Goal: Task Accomplishment & Management: Complete application form

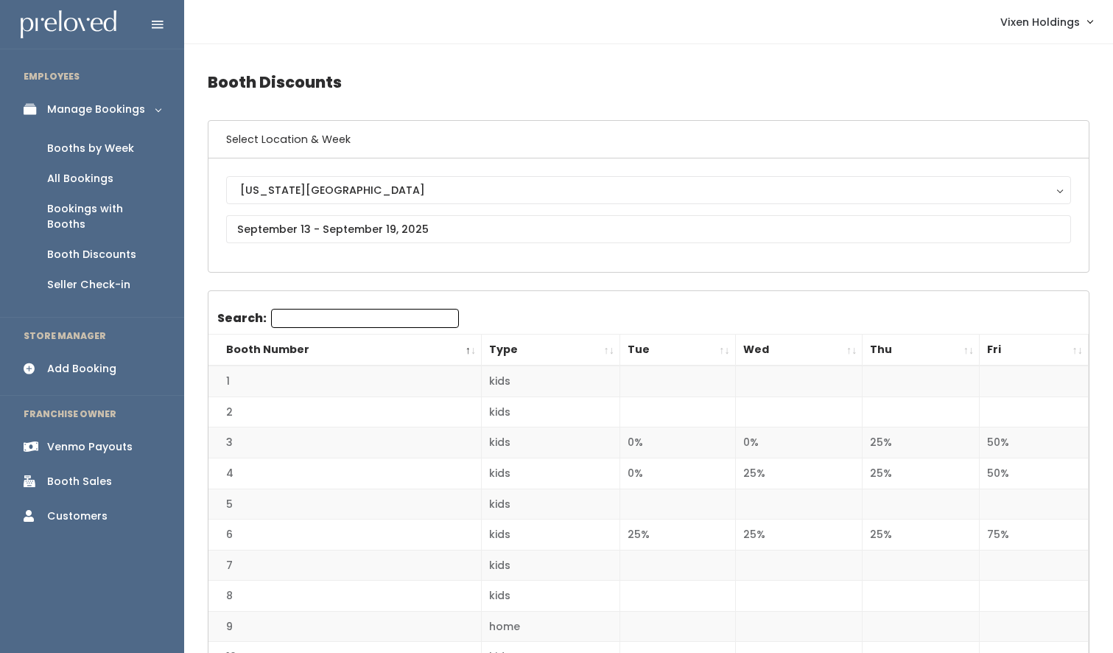
click at [114, 146] on div "Booths by Week" at bounding box center [90, 148] width 87 height 15
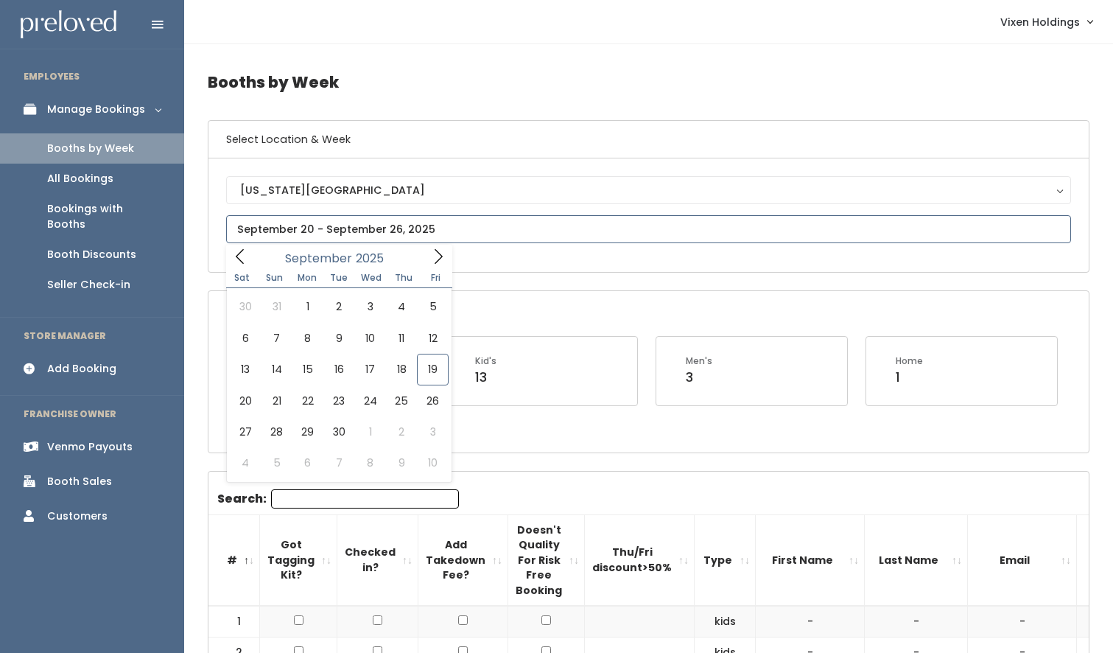
click at [345, 226] on input "text" at bounding box center [648, 229] width 845 height 28
type input "September 13 to September 19"
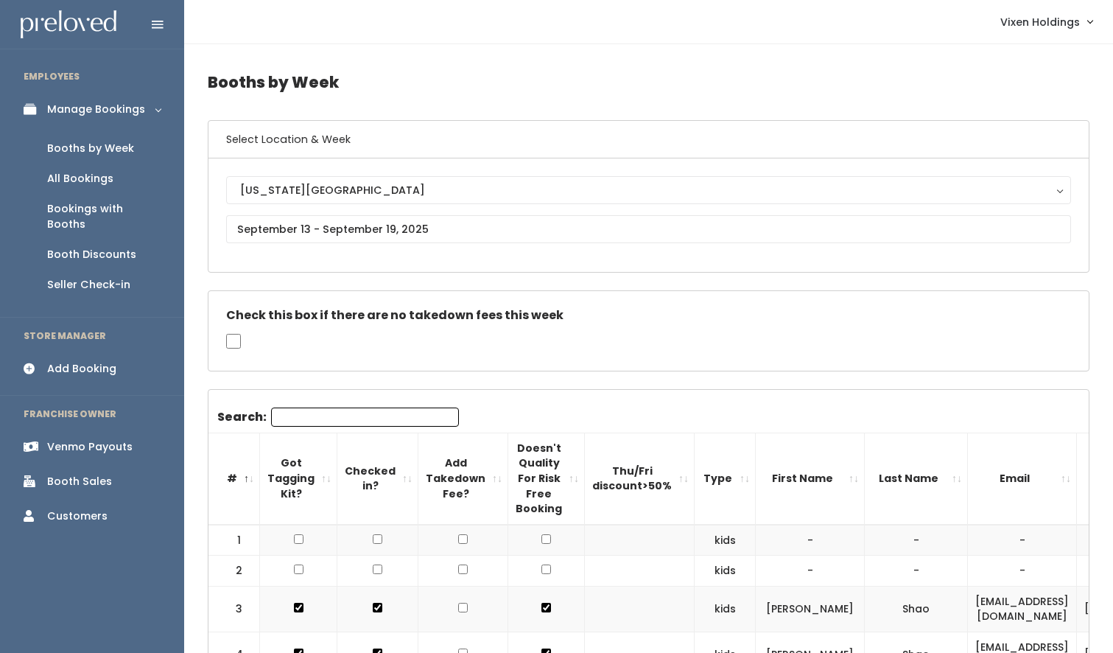
click at [317, 419] on input "Search:" at bounding box center [365, 416] width 188 height 19
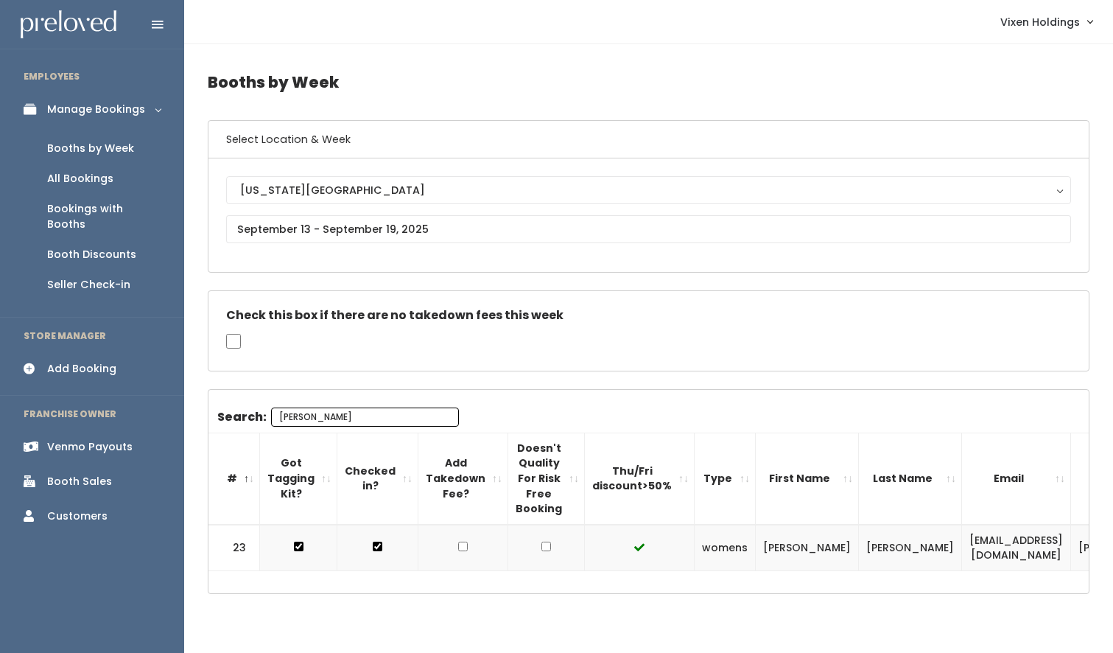
type input "beck"
click at [278, 231] on input "text" at bounding box center [648, 229] width 845 height 28
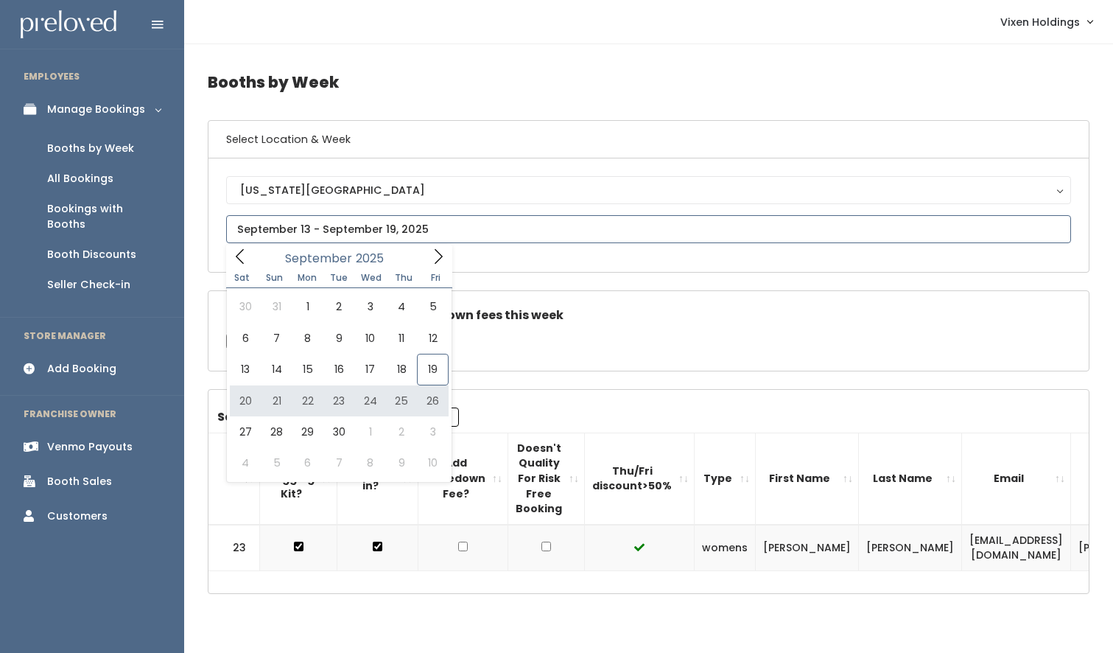
type input "September 20 to September 26"
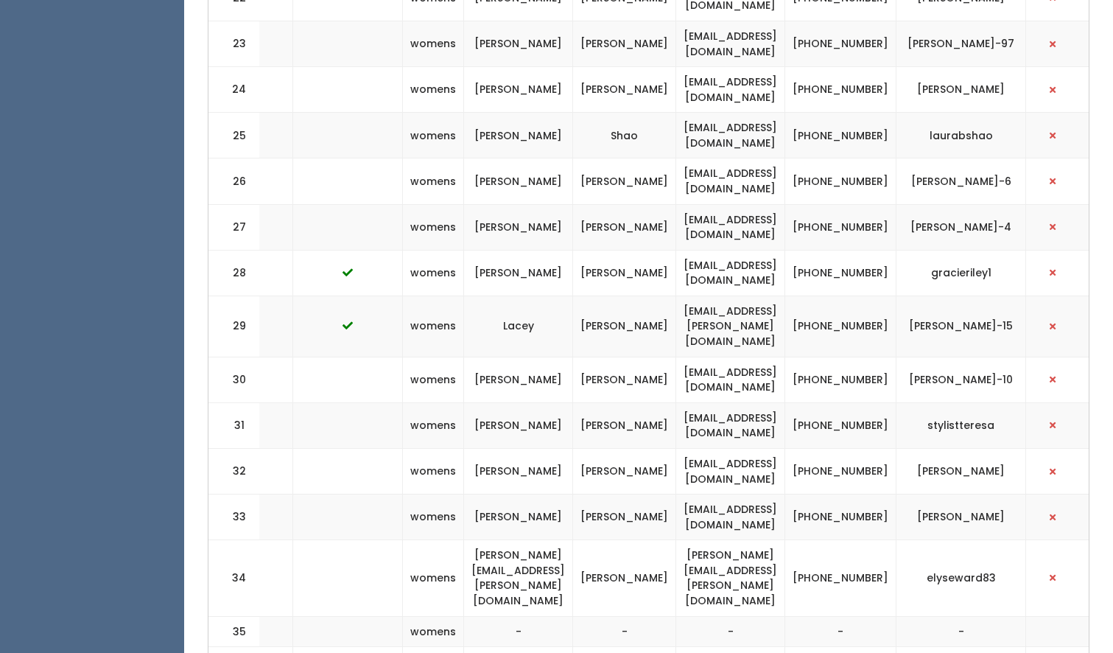
scroll to position [1418, 0]
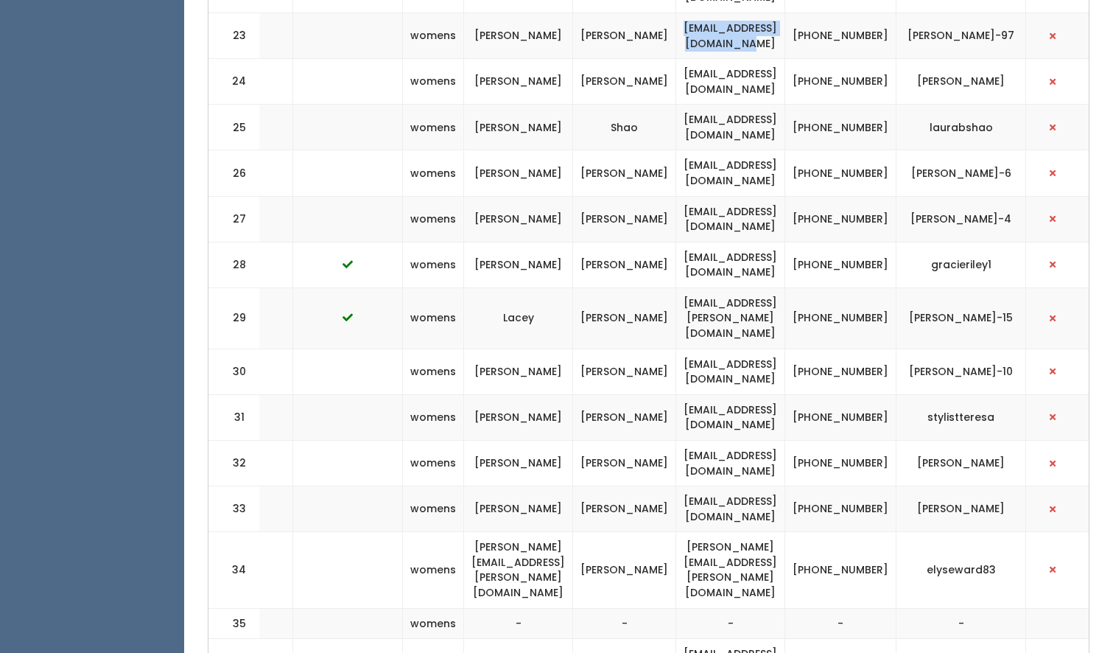
drag, startPoint x: 837, startPoint y: 16, endPoint x: 669, endPoint y: 18, distance: 168.7
click at [676, 18] on td "adriana.nunez15@yahoo.com" at bounding box center [730, 36] width 109 height 46
copy td "adriana.nunez15@yahoo.com"
drag, startPoint x: 910, startPoint y: 25, endPoint x: 854, endPoint y: 15, distance: 56.2
click at [854, 15] on td "[PHONE_NUMBER]" at bounding box center [840, 36] width 111 height 46
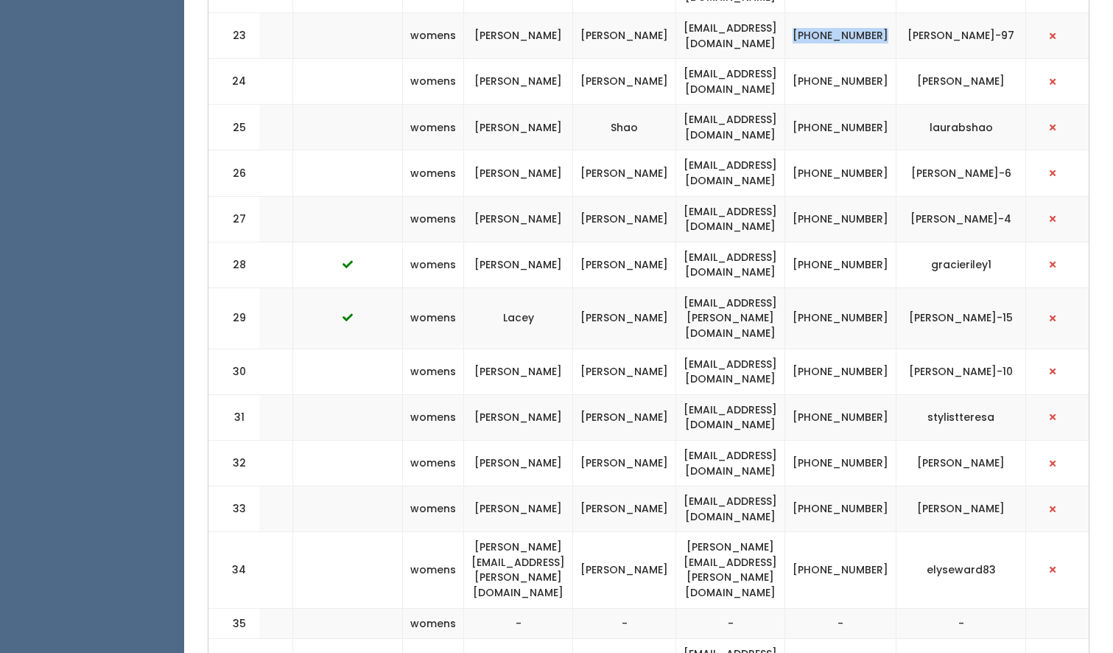
copy td "[PHONE_NUMBER]"
drag, startPoint x: 991, startPoint y: 22, endPoint x: 928, endPoint y: 18, distance: 63.5
click at [928, 18] on td "[PERSON_NAME]-97" at bounding box center [961, 36] width 130 height 46
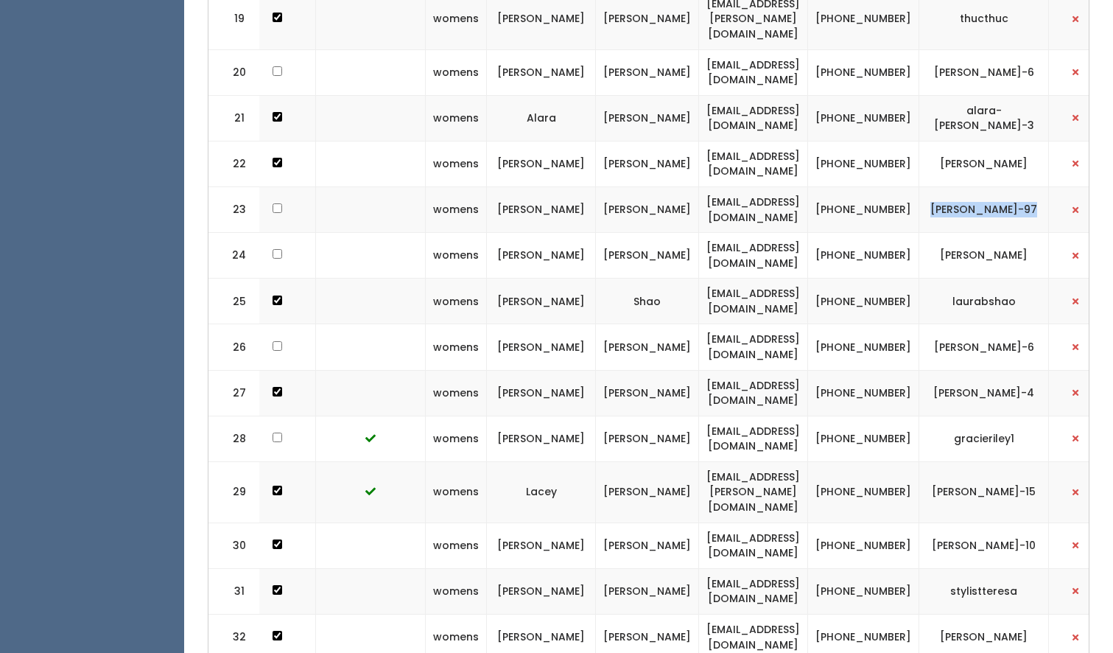
scroll to position [0, 296]
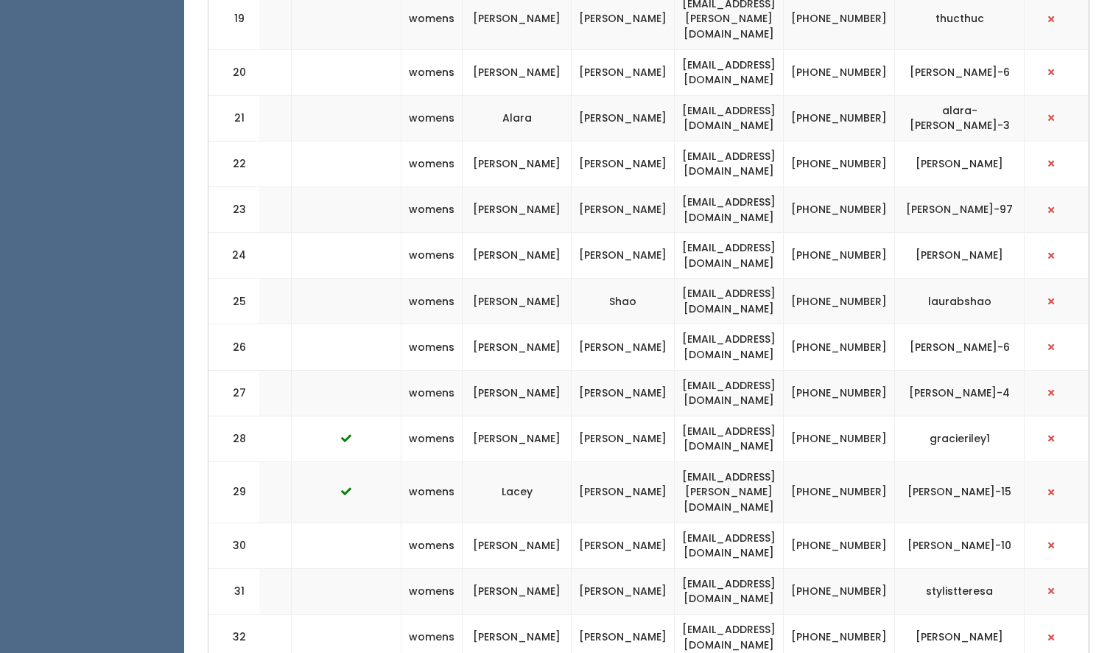
click at [337, 203] on td at bounding box center [347, 209] width 110 height 46
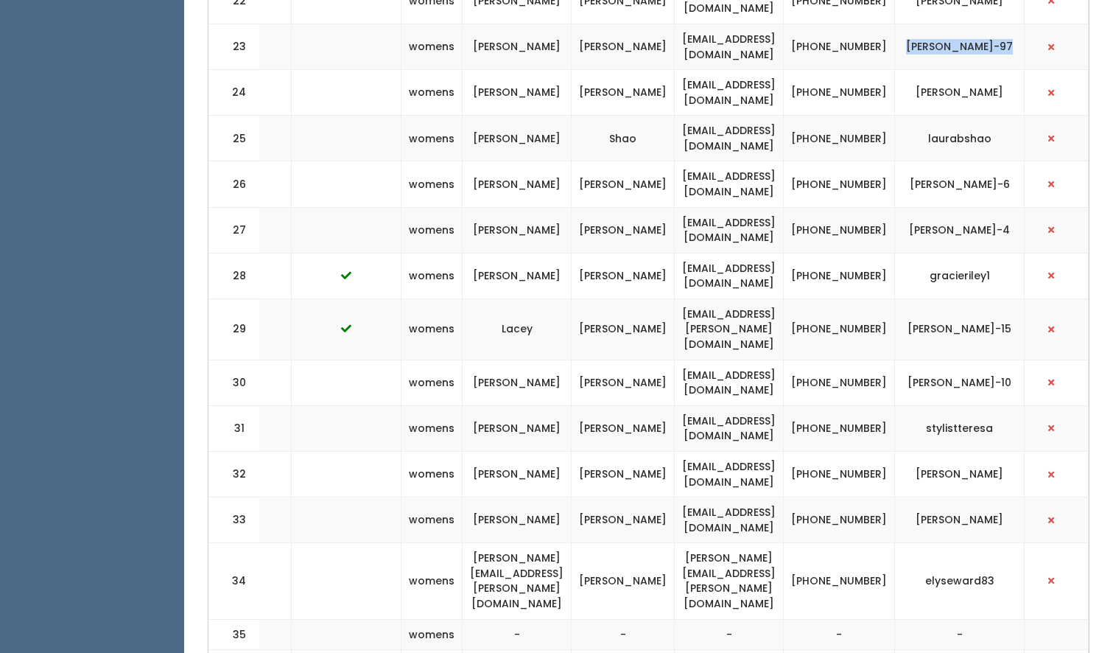
drag, startPoint x: 986, startPoint y: 37, endPoint x: 929, endPoint y: 24, distance: 58.8
click at [929, 24] on td "[PERSON_NAME]-97" at bounding box center [960, 47] width 130 height 46
copy td "[PERSON_NAME]-97"
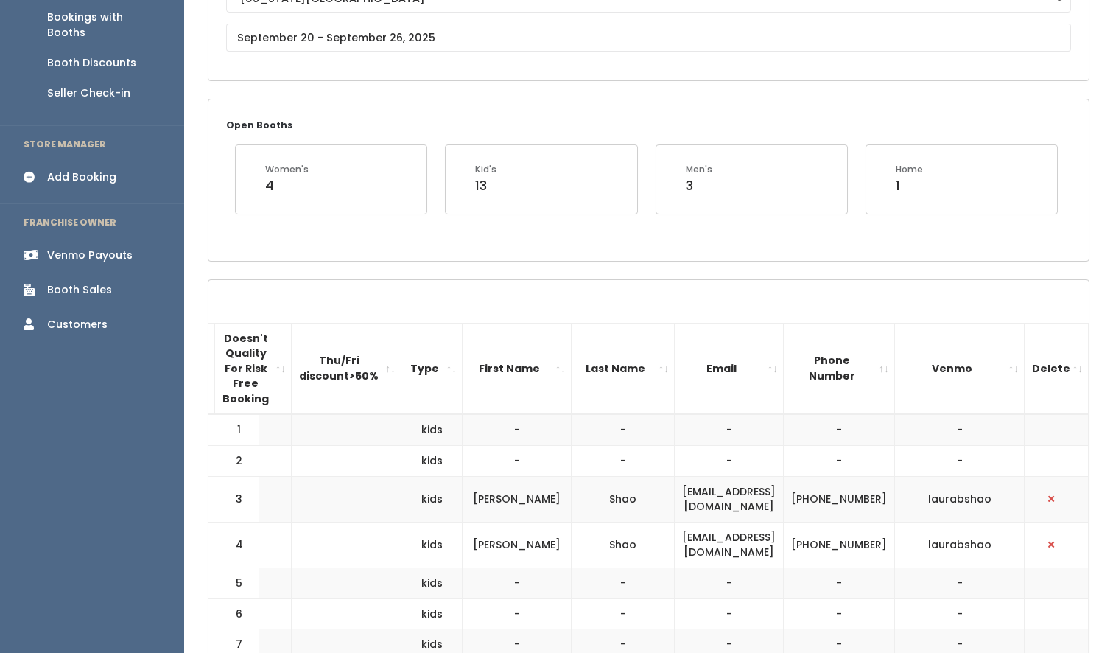
scroll to position [0, 0]
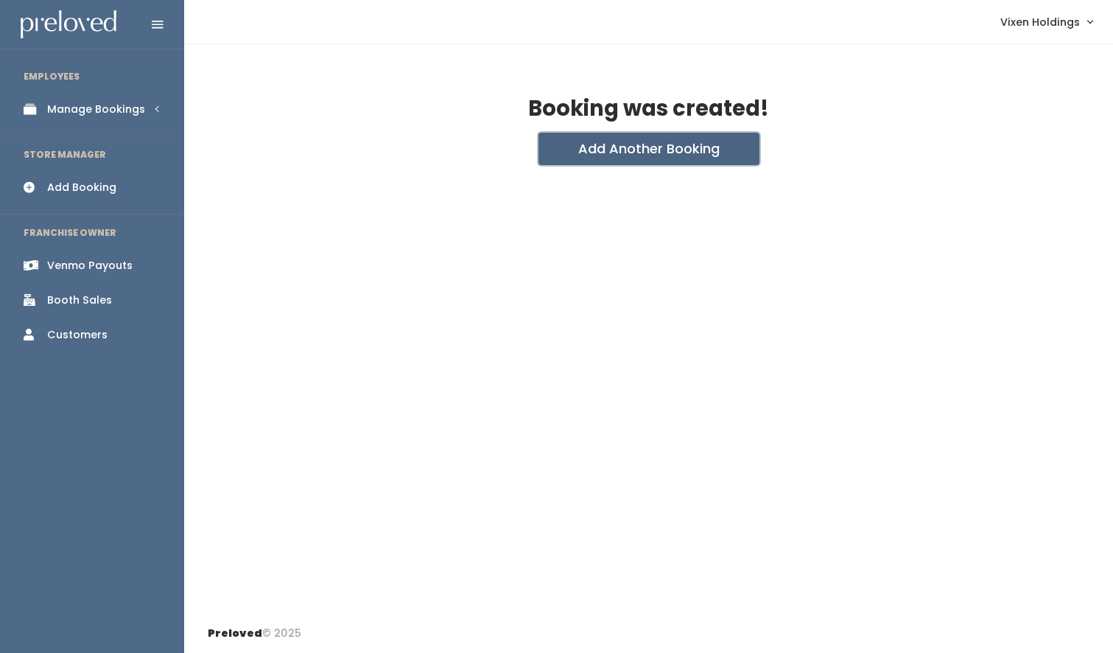
click at [597, 155] on button "Add Another Booking" at bounding box center [648, 149] width 221 height 32
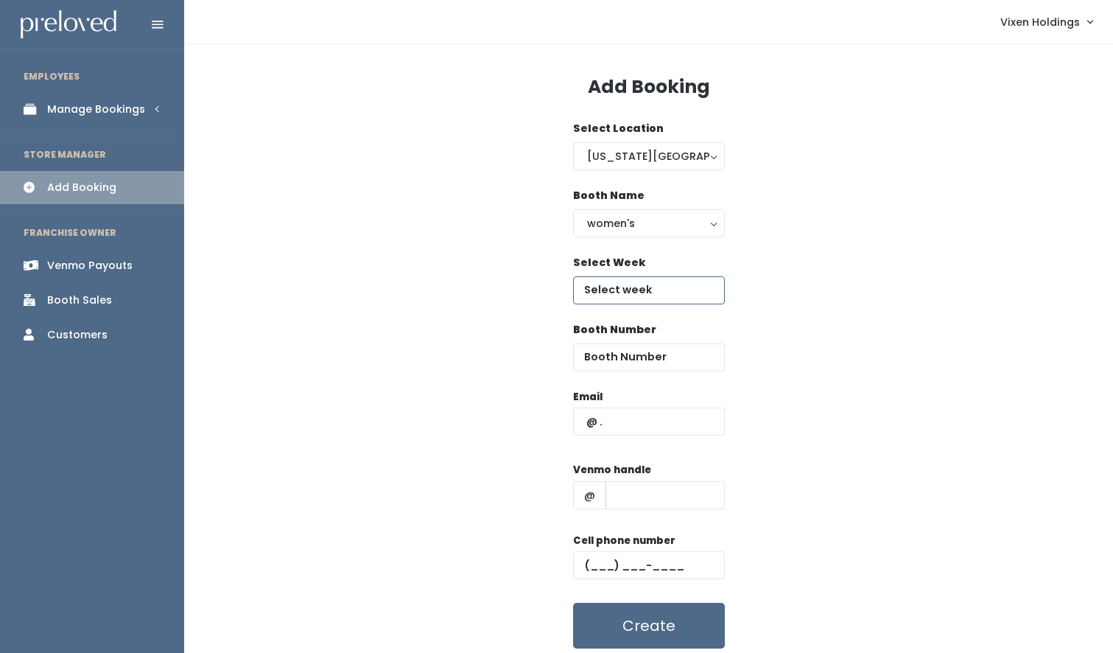
click at [619, 292] on input "text" at bounding box center [649, 290] width 152 height 28
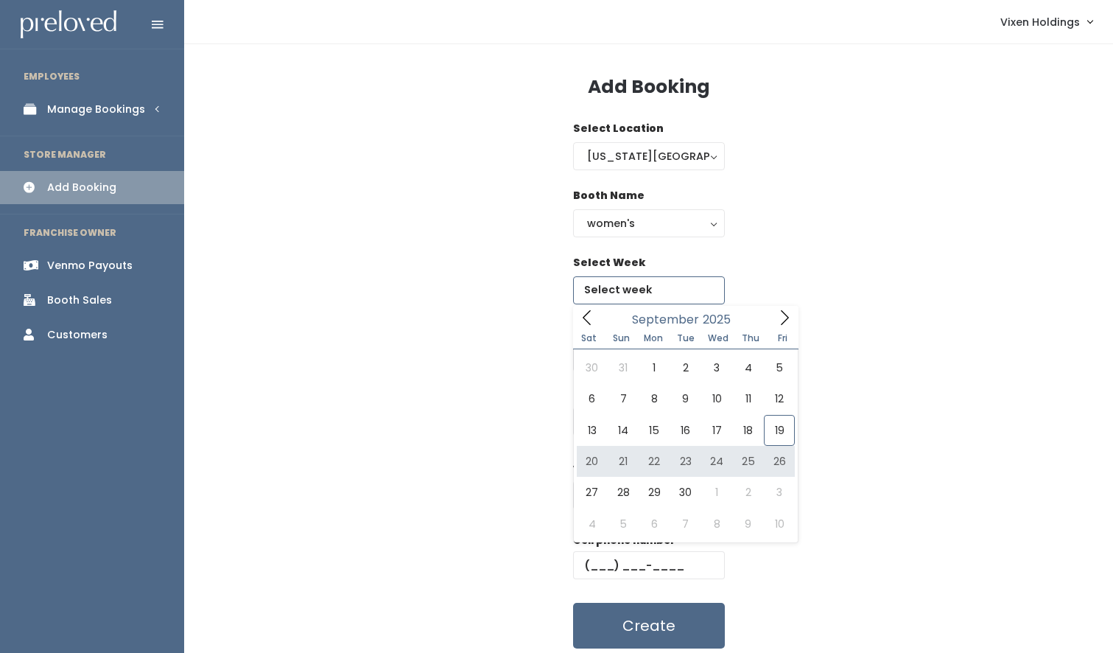
type input "[DATE] to [DATE]"
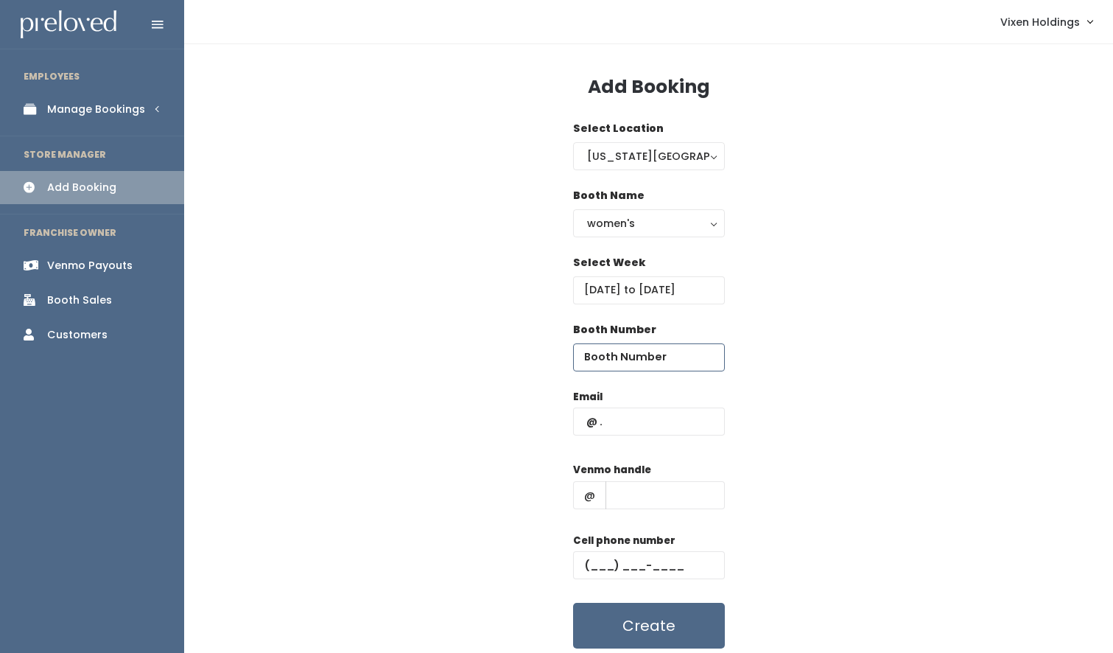
click at [622, 356] on input "number" at bounding box center [649, 357] width 152 height 28
type input "46"
click at [583, 423] on input "text" at bounding box center [649, 421] width 152 height 28
click at [581, 422] on input "text" at bounding box center [649, 421] width 152 height 28
paste input "[EMAIL_ADDRESS][DOMAIN_NAME]"
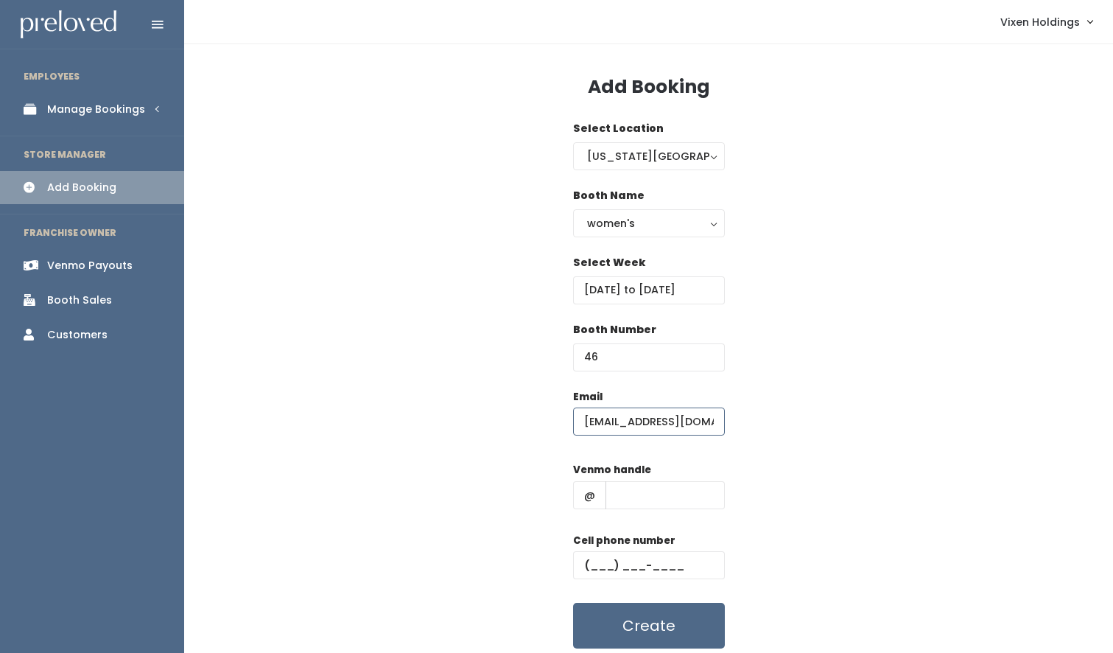
scroll to position [0, 28]
type input "[EMAIL_ADDRESS][DOMAIN_NAME]"
click at [581, 559] on input "text" at bounding box center [649, 565] width 152 height 28
paste input "[PHONE_NUMBER]"
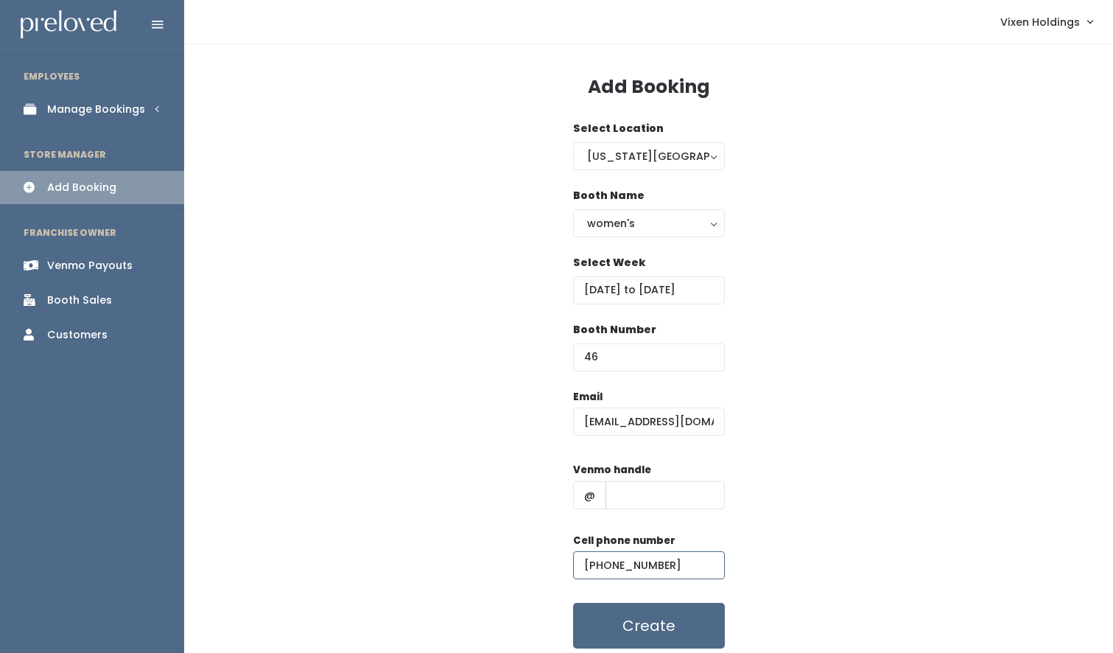
type input "[PHONE_NUMBER]"
click at [643, 488] on input "text" at bounding box center [664, 495] width 119 height 28
paste input "[PERSON_NAME]-97"
type input "[PERSON_NAME]-97"
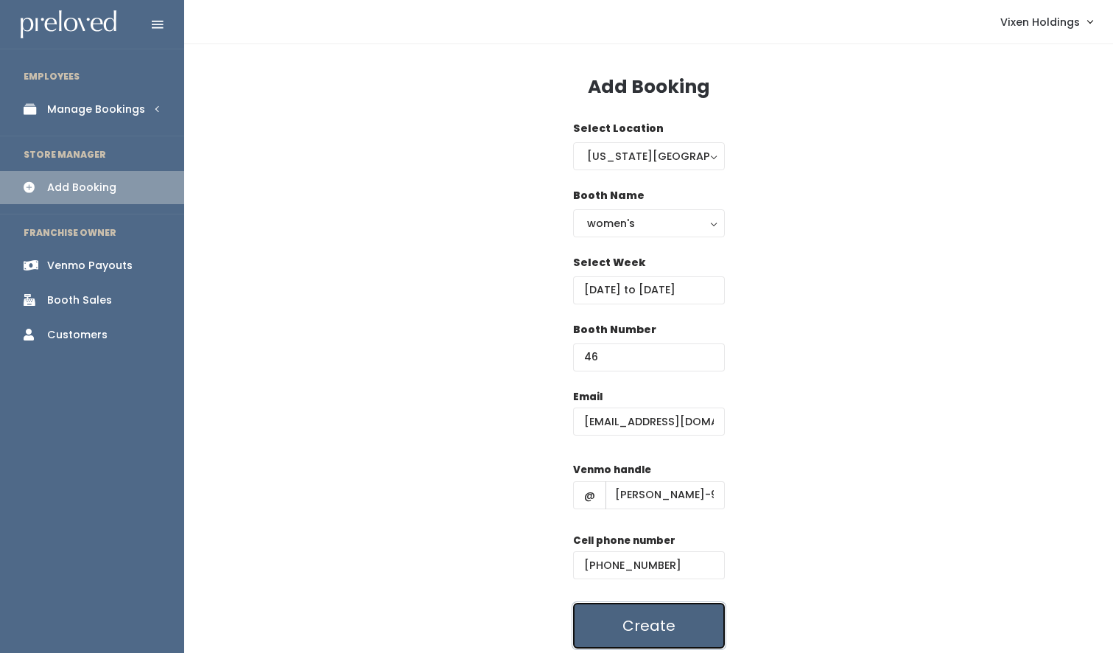
scroll to position [0, 0]
click at [668, 630] on button "Create" at bounding box center [649, 625] width 152 height 46
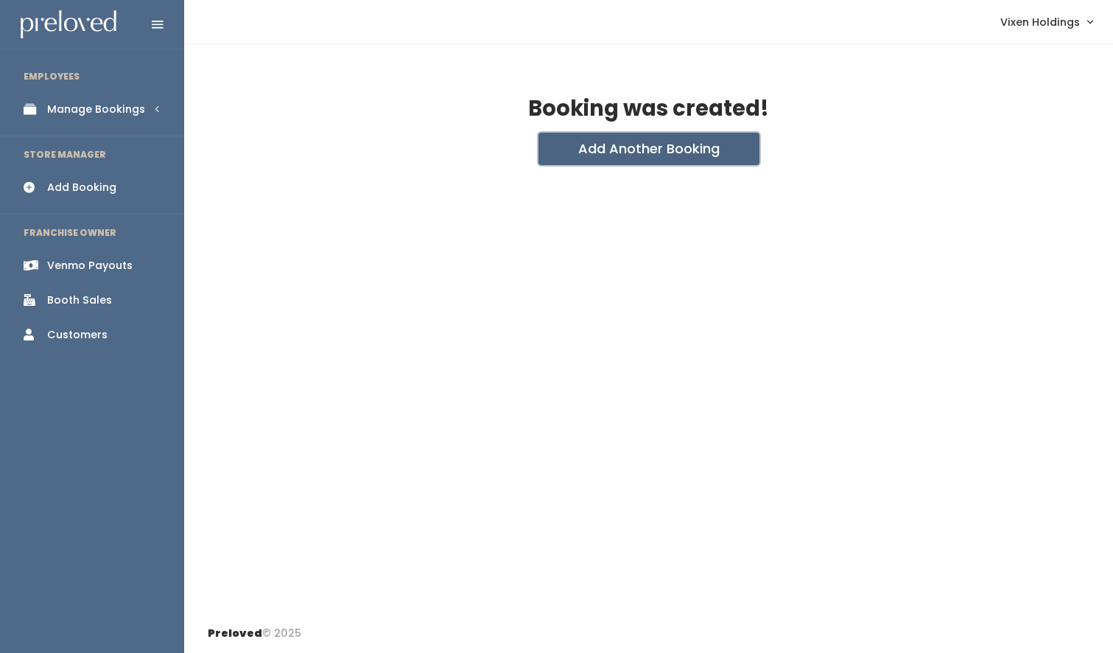
click at [594, 149] on button "Add Another Booking" at bounding box center [648, 149] width 221 height 32
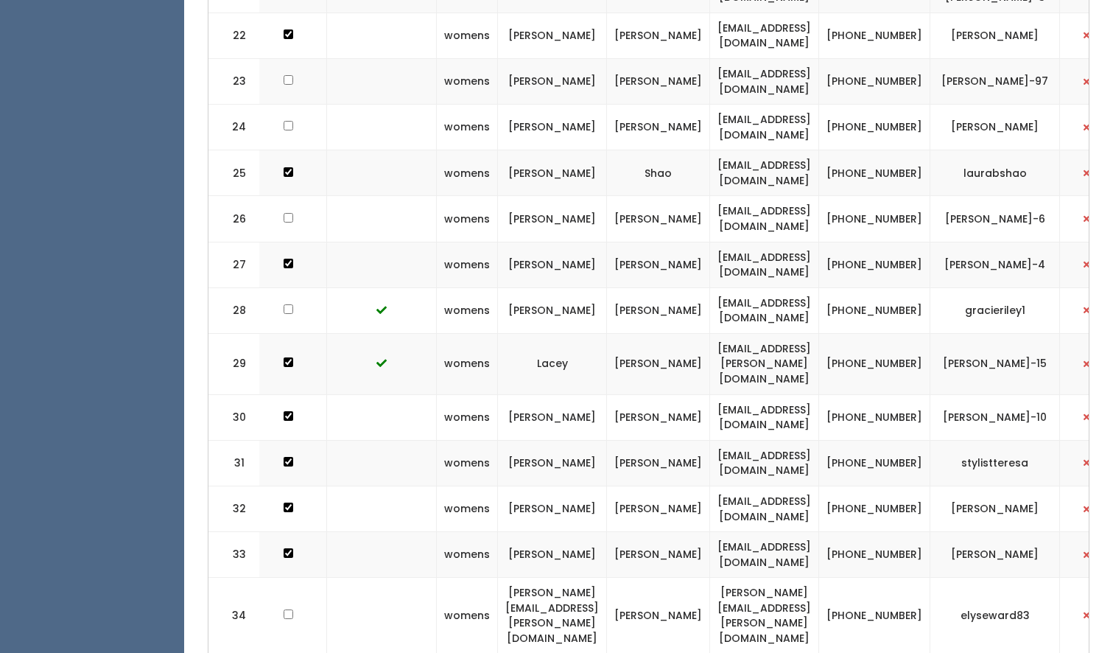
scroll to position [0, 296]
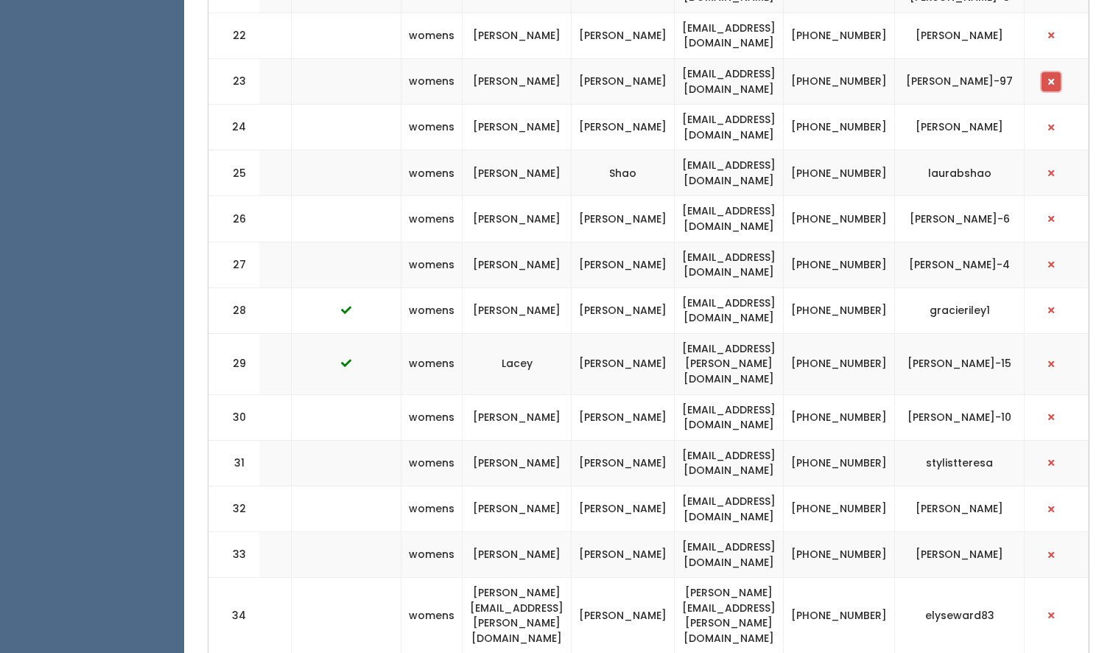
click at [1052, 77] on span "button" at bounding box center [1051, 81] width 6 height 9
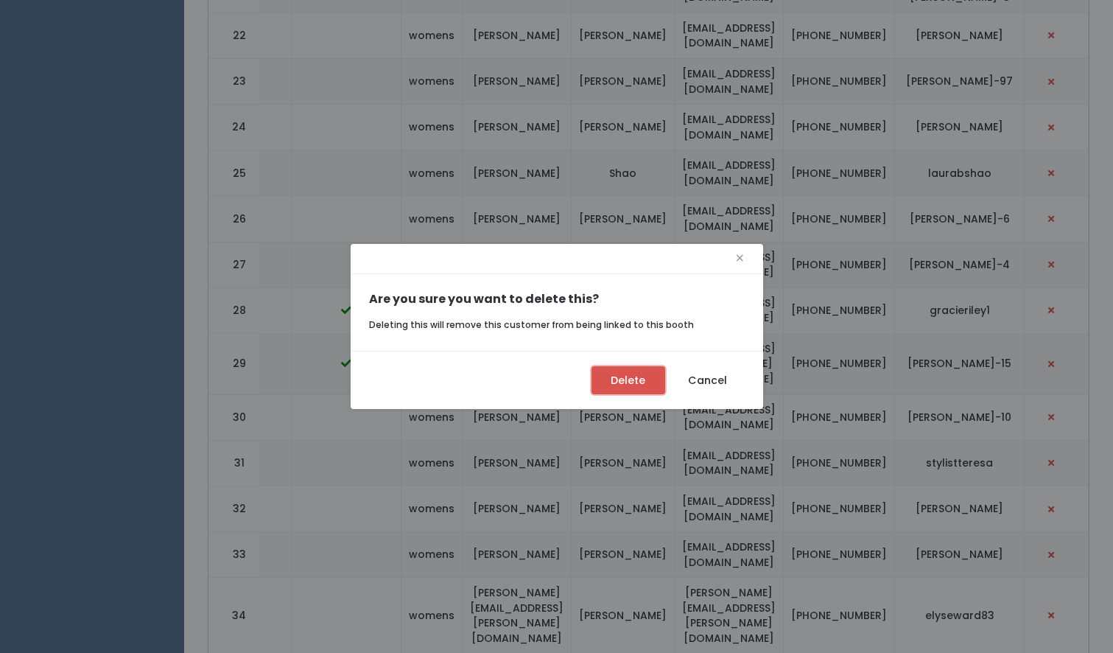
click at [644, 390] on button "Delete" at bounding box center [628, 380] width 74 height 28
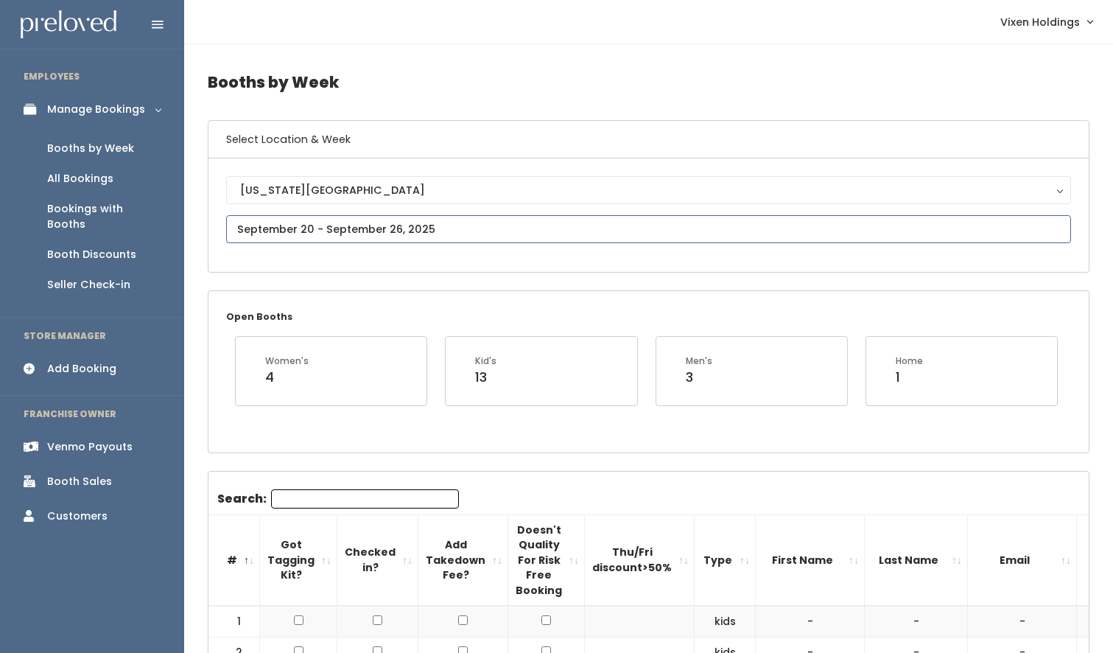
click at [306, 238] on input "text" at bounding box center [648, 229] width 845 height 28
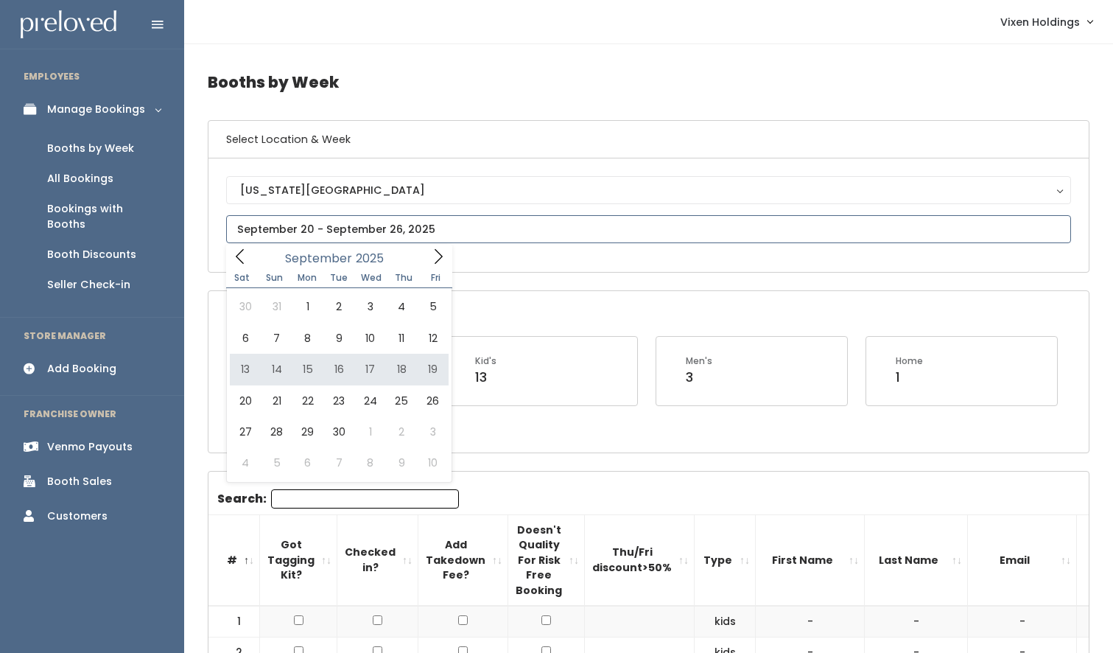
type input "September 13 to September 19"
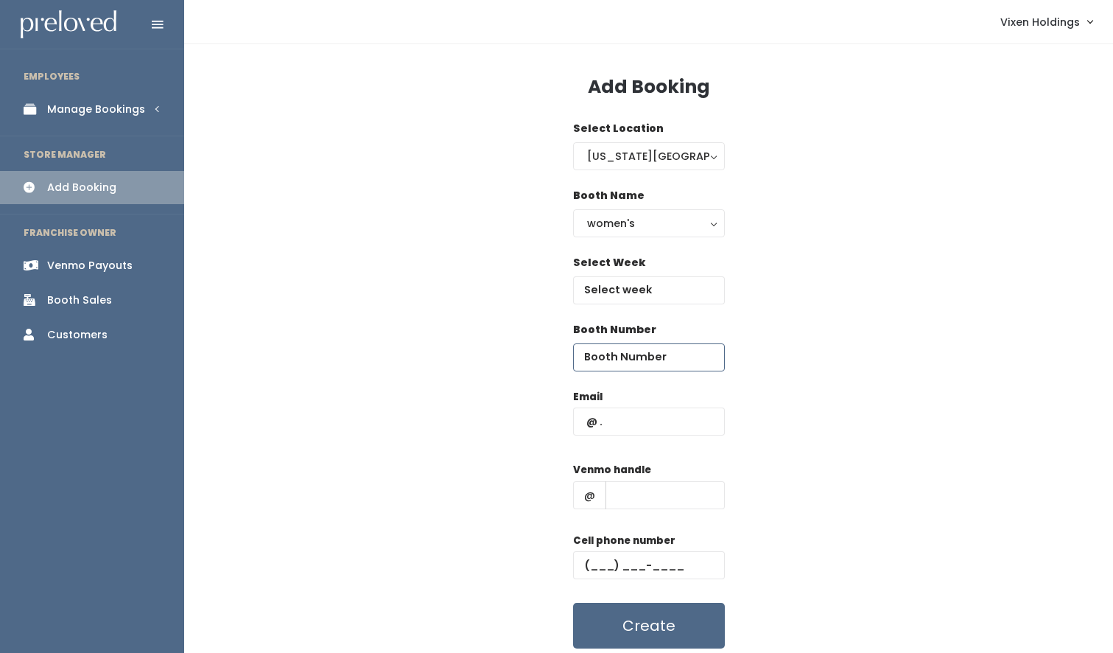
click at [601, 365] on input "number" at bounding box center [649, 357] width 152 height 28
type input "23"
click at [602, 287] on input "text" at bounding box center [649, 290] width 152 height 28
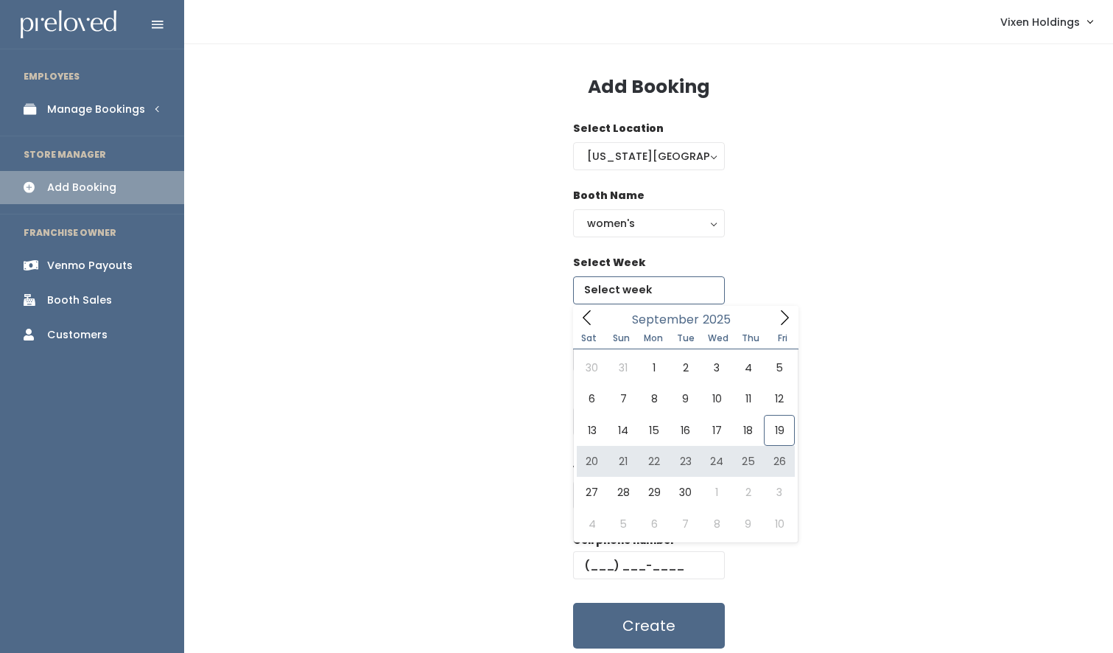
type input "September 20 to September 26"
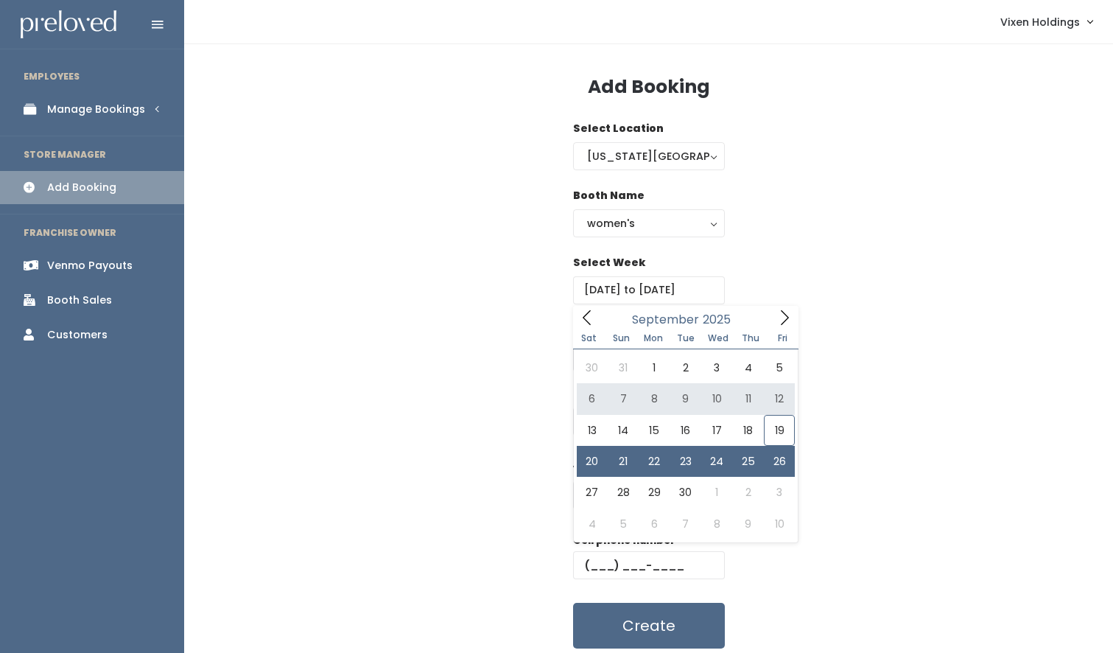
click at [419, 421] on div "Email Venmo handle @ Cell phone number Create" at bounding box center [649, 519] width 882 height 260
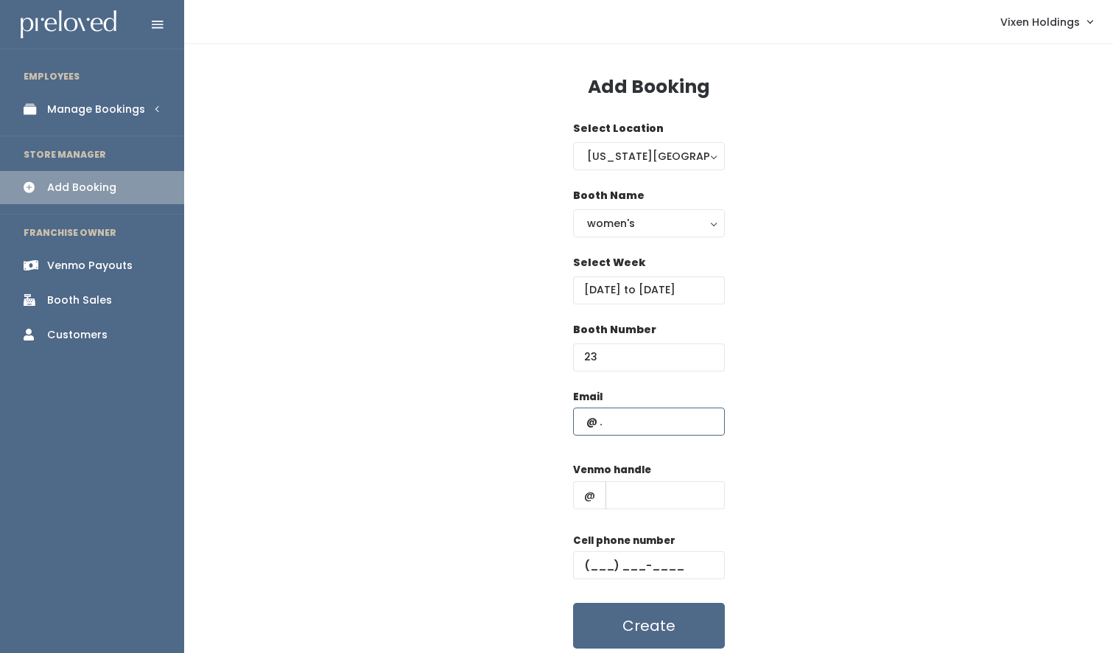
click at [578, 422] on input "text" at bounding box center [649, 421] width 152 height 28
paste input "[EMAIL_ADDRESS][DOMAIN_NAME]"
type input "[EMAIL_ADDRESS][DOMAIN_NAME]"
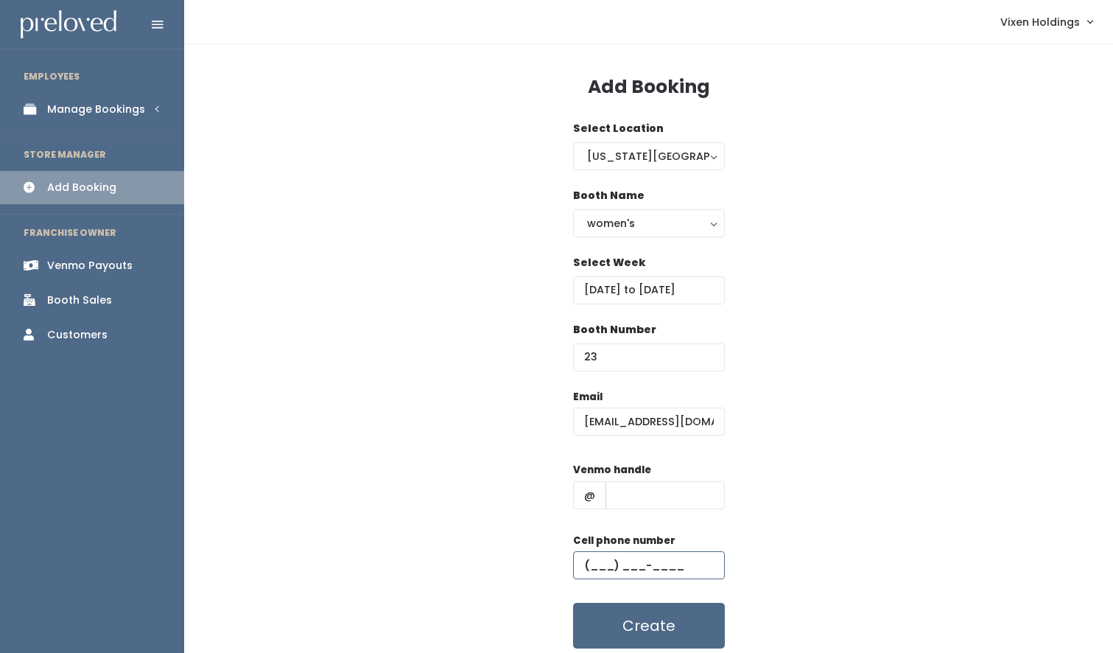
click at [585, 563] on input "text" at bounding box center [649, 565] width 152 height 28
paste input "[PHONE_NUMBER]"
type input "[PHONE_NUMBER]"
click at [640, 491] on input "text" at bounding box center [664, 495] width 119 height 28
paste input "[PERSON_NAME]-6"
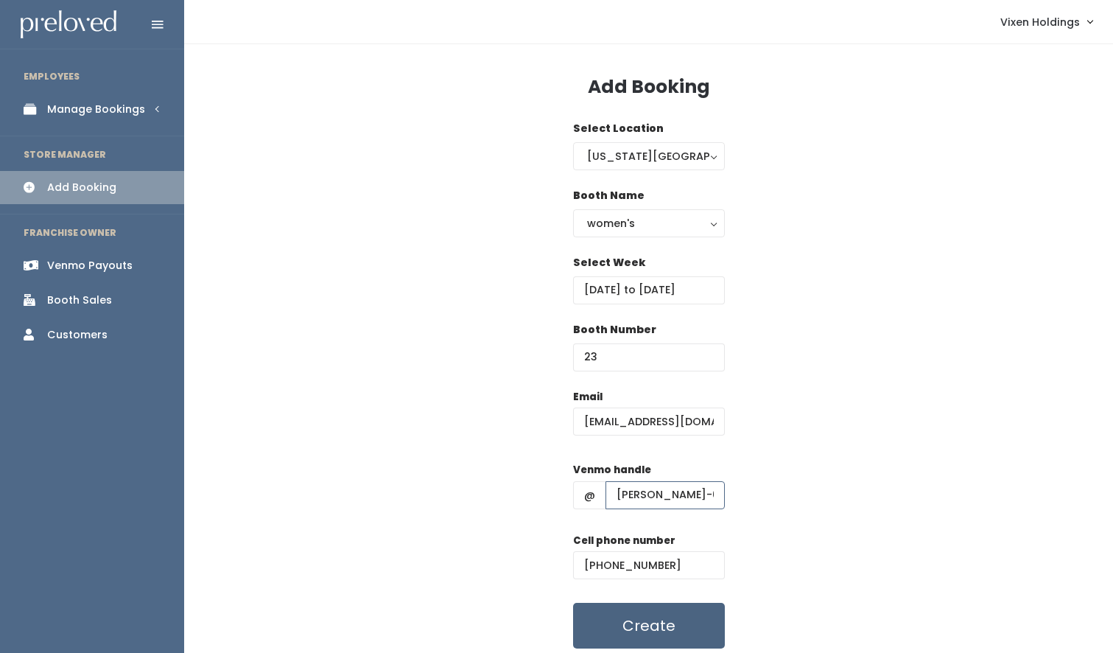
type input "[PERSON_NAME]-6"
click at [661, 615] on button "Create" at bounding box center [649, 625] width 152 height 46
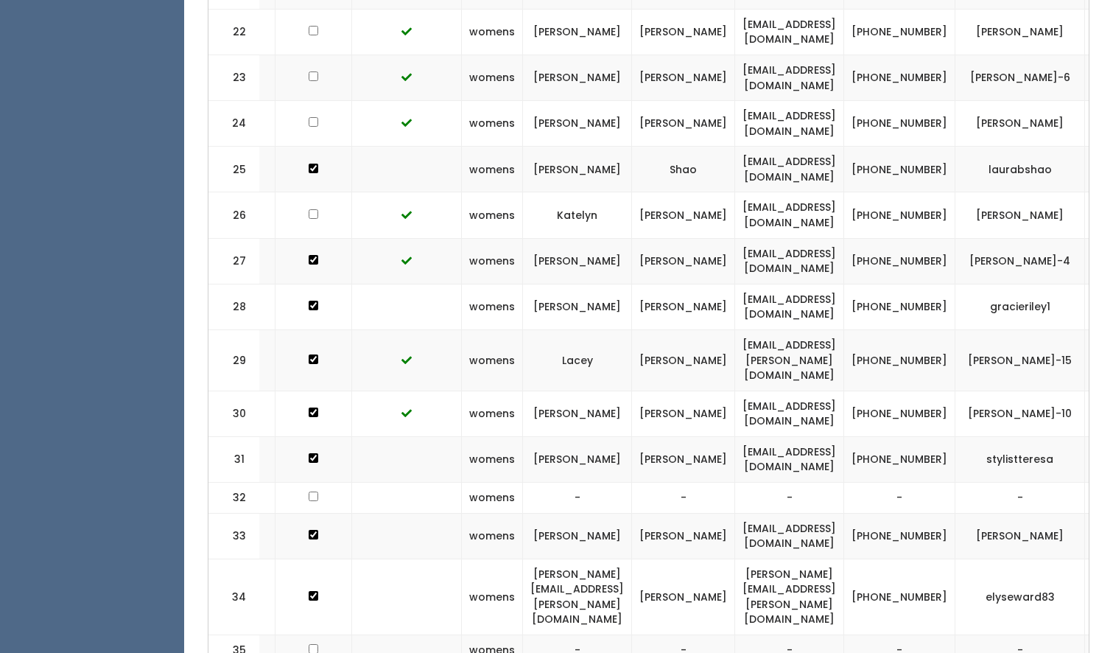
scroll to position [0, 274]
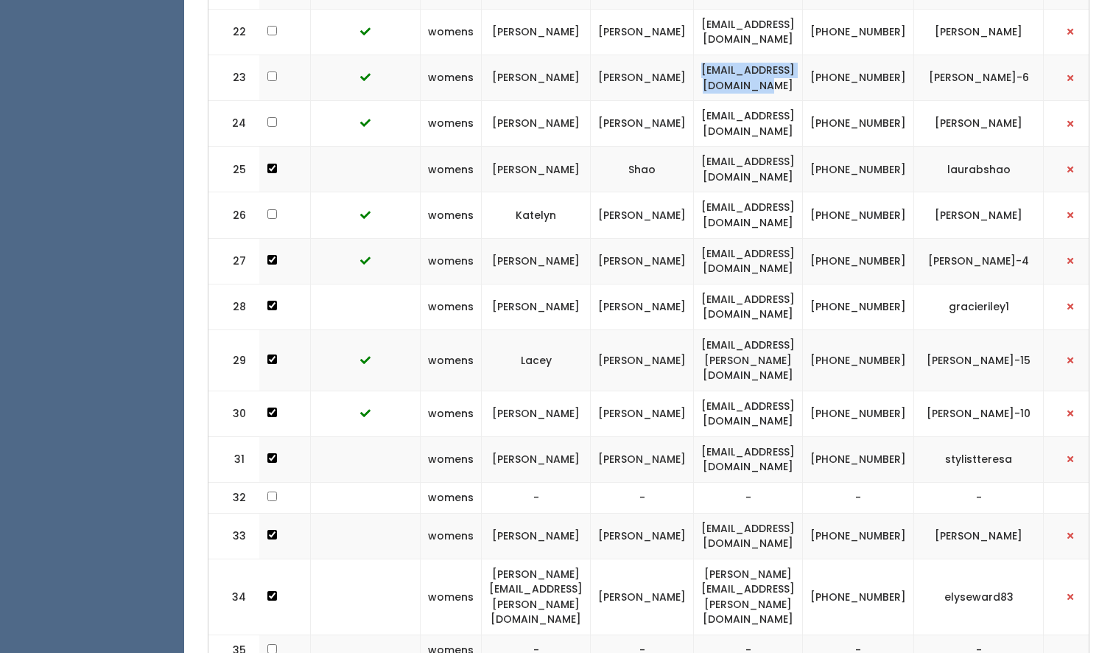
drag, startPoint x: 851, startPoint y: 57, endPoint x: 684, endPoint y: 62, distance: 166.5
click at [694, 62] on td "[EMAIL_ADDRESS][DOMAIN_NAME]" at bounding box center [748, 78] width 109 height 46
copy td "[EMAIL_ADDRESS][DOMAIN_NAME]"
drag, startPoint x: 918, startPoint y: 68, endPoint x: 864, endPoint y: 58, distance: 55.3
click at [864, 58] on tr "23 womens [PERSON_NAME] [EMAIL_ADDRESS][DOMAIN_NAME] [PHONE_NUMBER] [PERSON_NAM…" at bounding box center [520, 78] width 1173 height 46
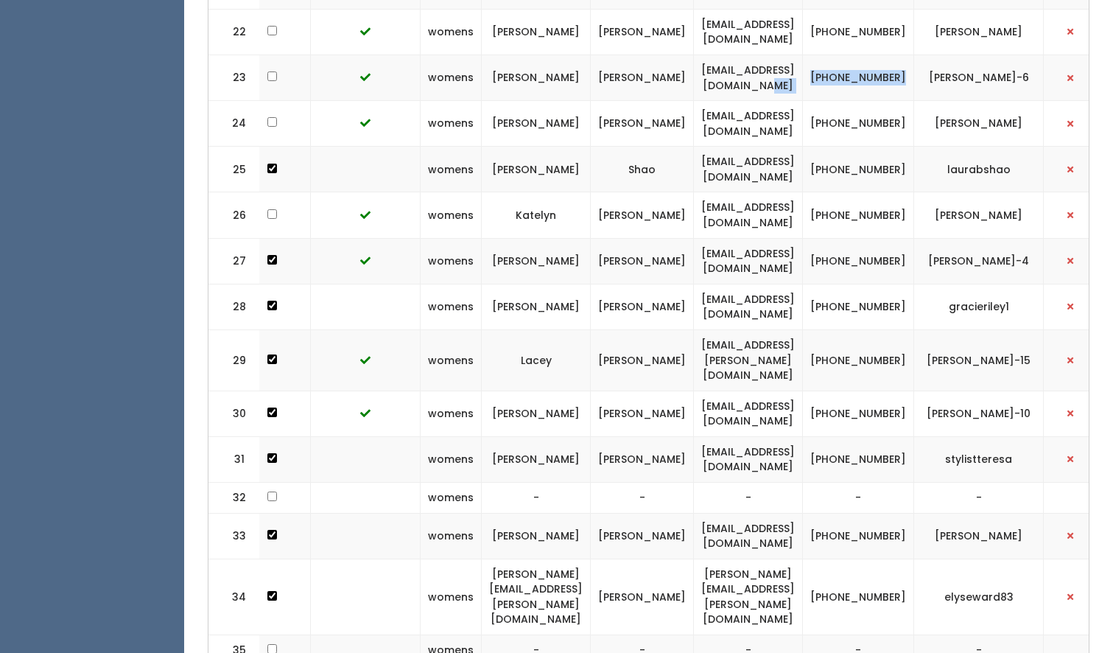
copy tr "[PHONE_NUMBER]"
drag, startPoint x: 1014, startPoint y: 65, endPoint x: 946, endPoint y: 58, distance: 68.1
click at [946, 58] on td "becky-barney-6" at bounding box center [979, 78] width 130 height 46
copy td "becky-barney-6"
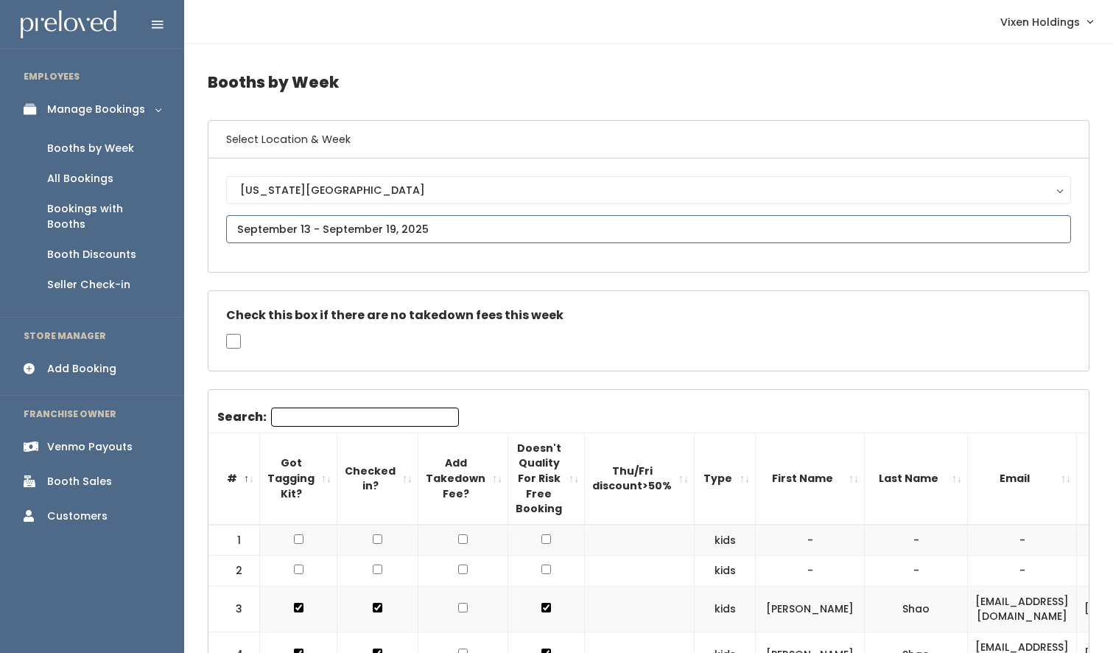
click at [322, 233] on input "text" at bounding box center [648, 229] width 845 height 28
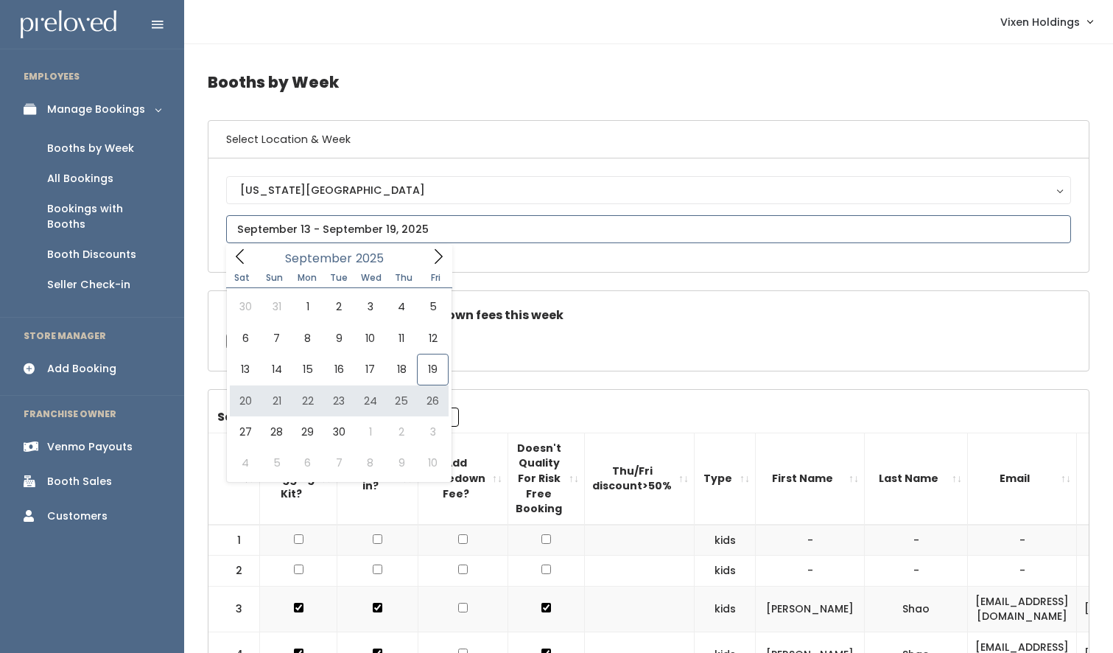
type input "September 20 to September 26"
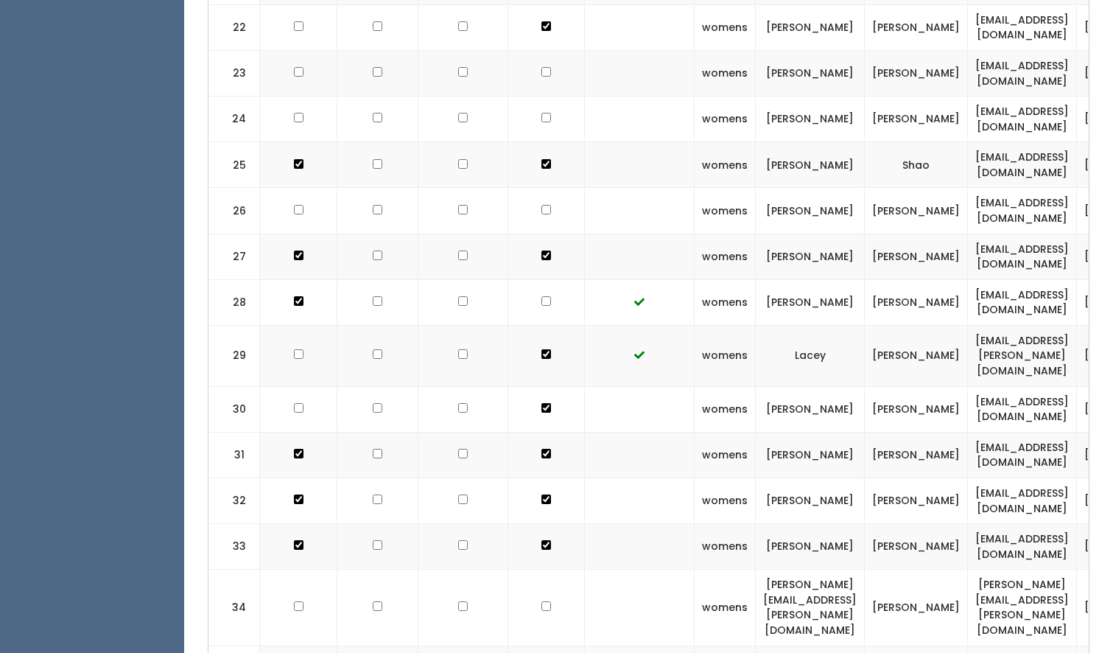
scroll to position [1389, 0]
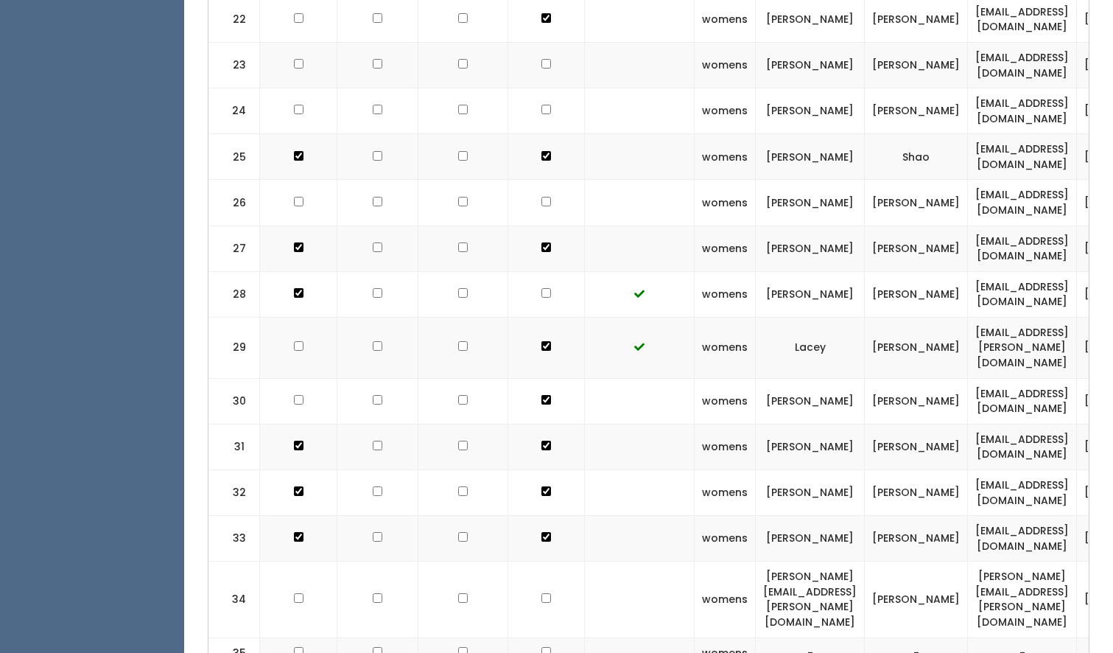
click at [541, 59] on input "checkbox" at bounding box center [546, 64] width 10 height 10
checkbox input "true"
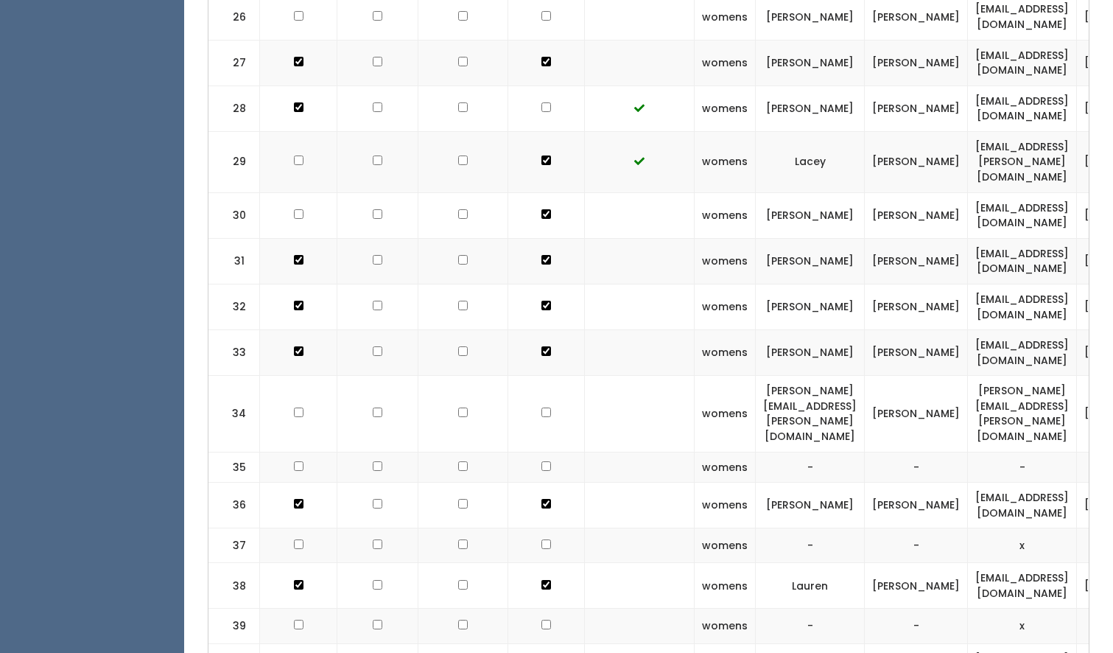
scroll to position [1605, 0]
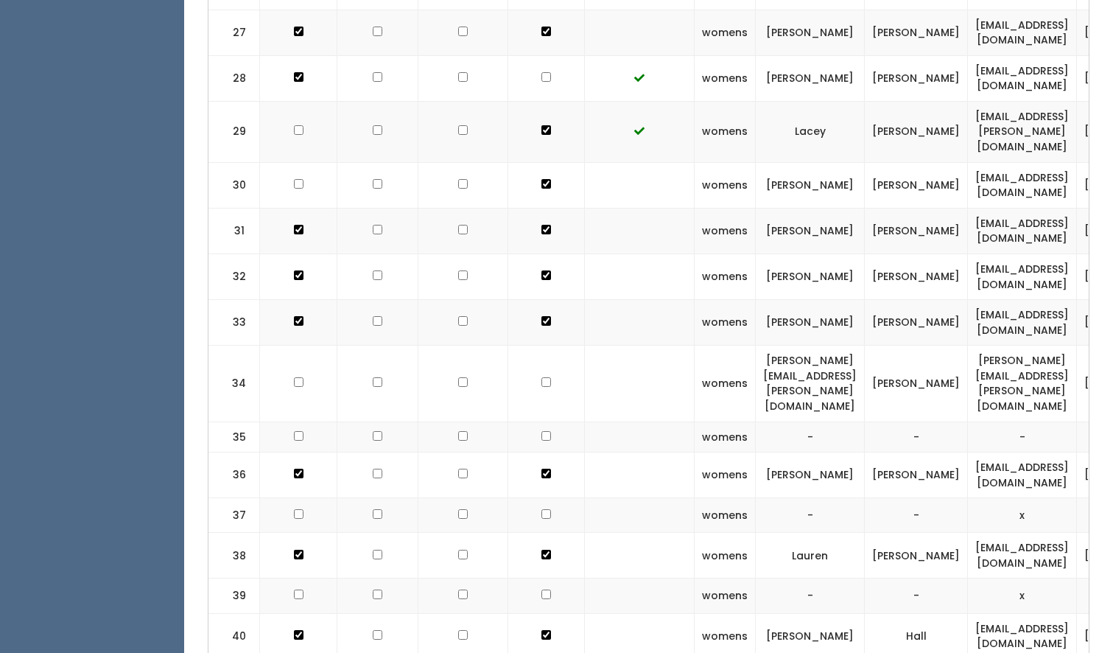
click at [541, 377] on input "checkbox" at bounding box center [546, 382] width 10 height 10
checkbox input "true"
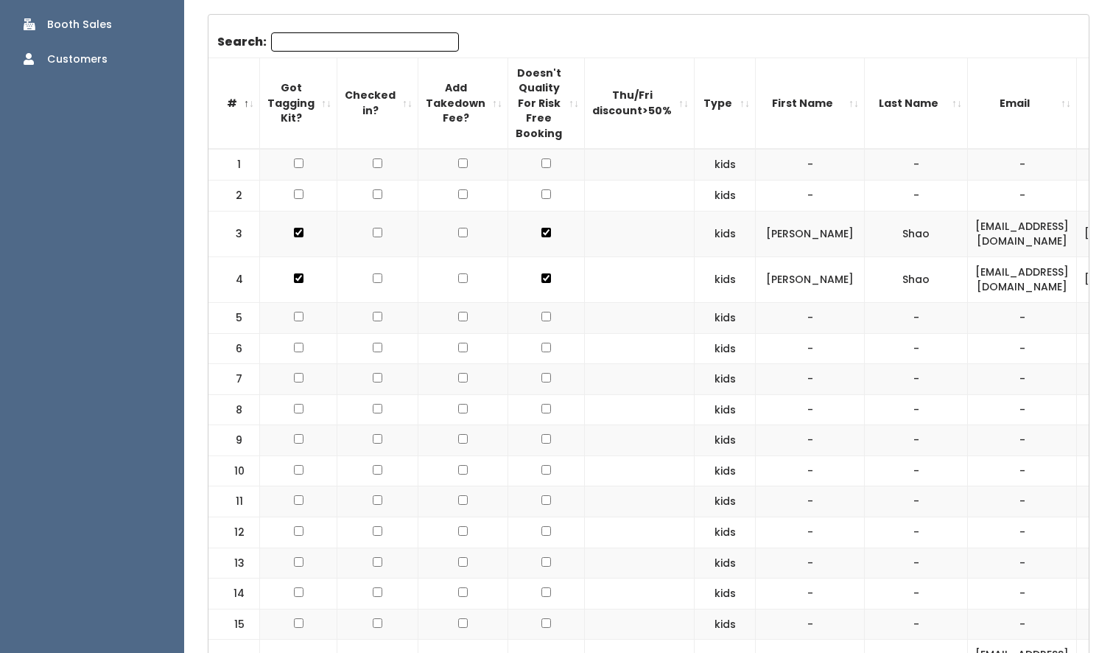
scroll to position [0, 0]
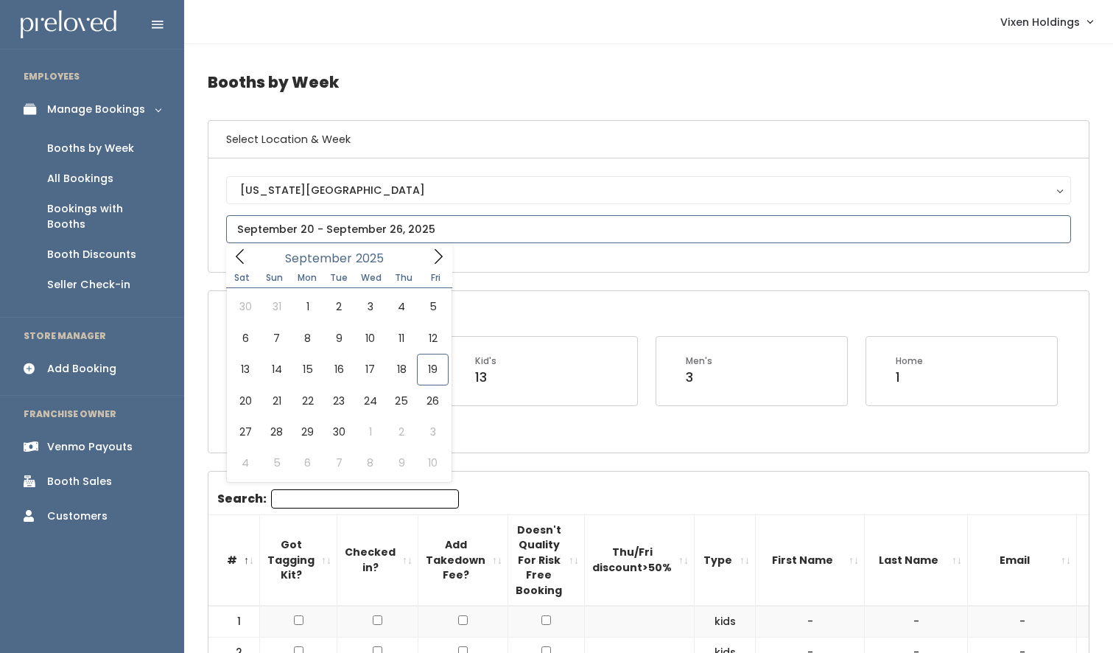
click at [280, 229] on input "text" at bounding box center [648, 229] width 845 height 28
type input "August 30 to September 5"
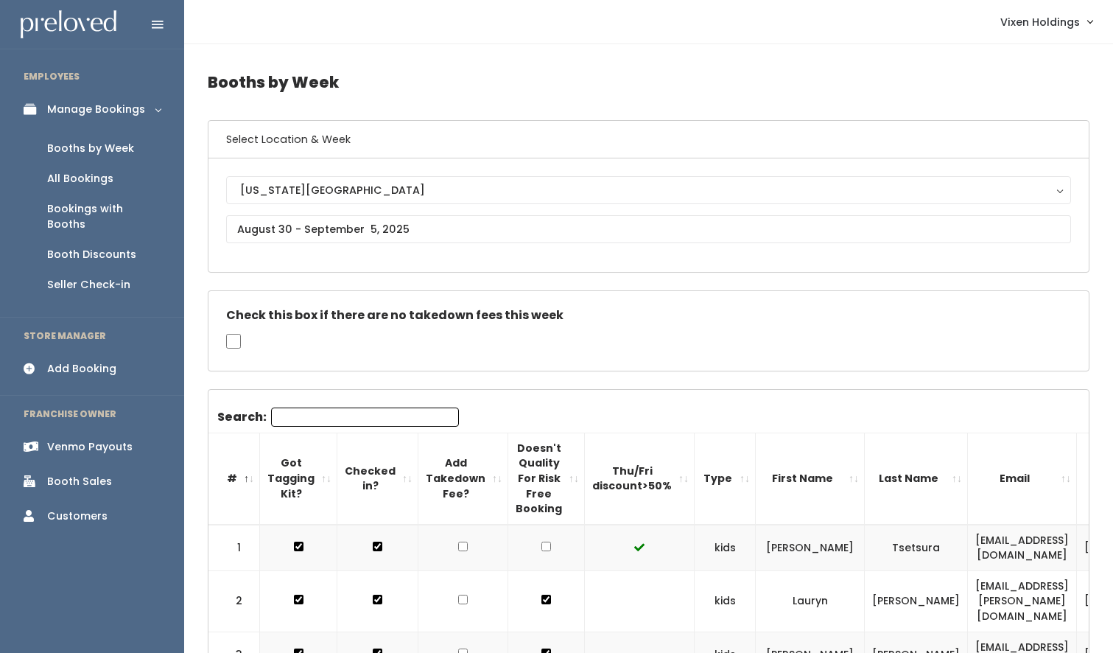
click at [308, 419] on input "Search:" at bounding box center [365, 416] width 188 height 19
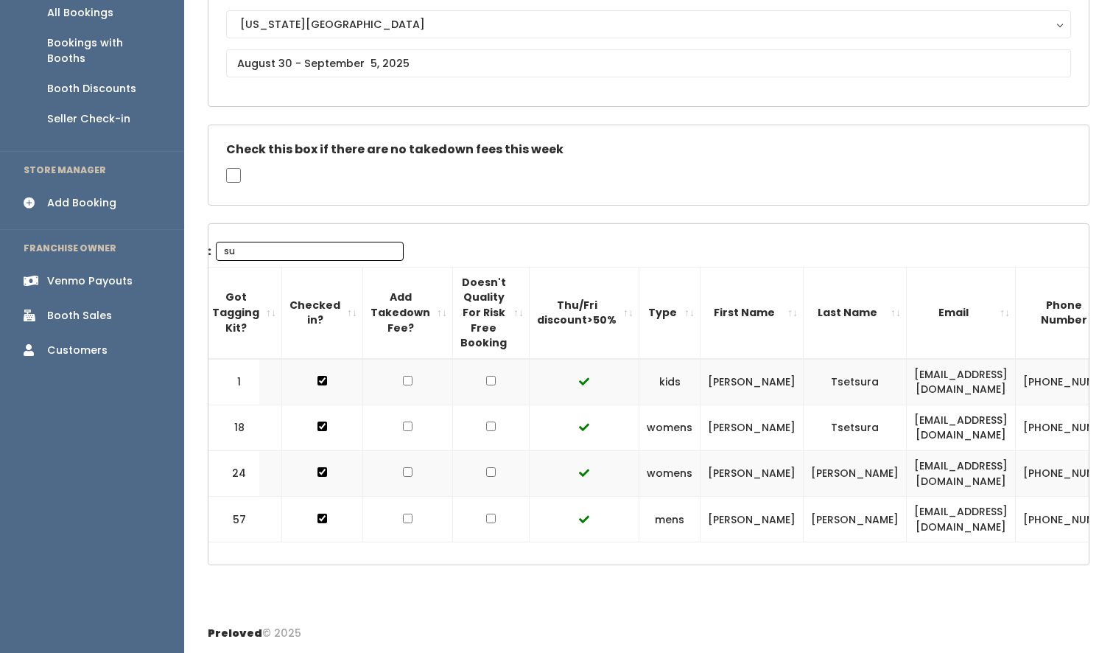
scroll to position [0, 136]
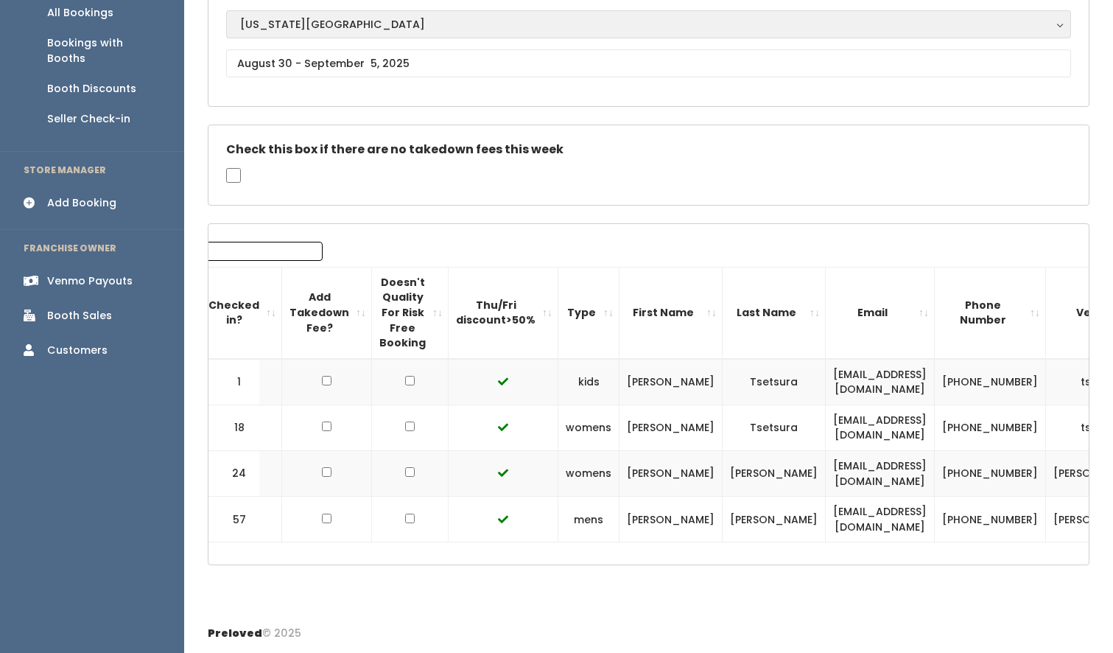
type input "su"
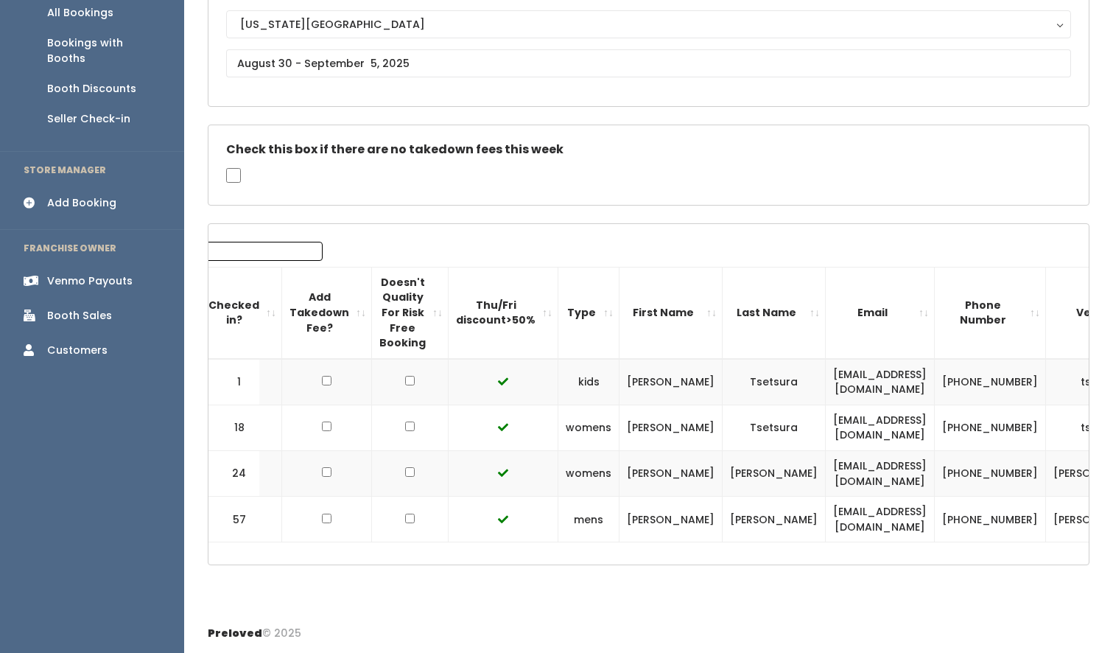
drag, startPoint x: 1005, startPoint y: 460, endPoint x: 958, endPoint y: 440, distance: 50.5
click at [958, 451] on tr "24 womens [PERSON_NAME] [EMAIL_ADDRESS][DOMAIN_NAME] [PHONE_NUMBER] [PERSON_NAM…" at bounding box center [648, 474] width 1153 height 46
click at [1046, 454] on td "[PERSON_NAME]-2" at bounding box center [1104, 474] width 116 height 46
drag, startPoint x: 1005, startPoint y: 462, endPoint x: 968, endPoint y: 436, distance: 44.3
click at [1046, 451] on td "[PERSON_NAME]-2" at bounding box center [1104, 474] width 116 height 46
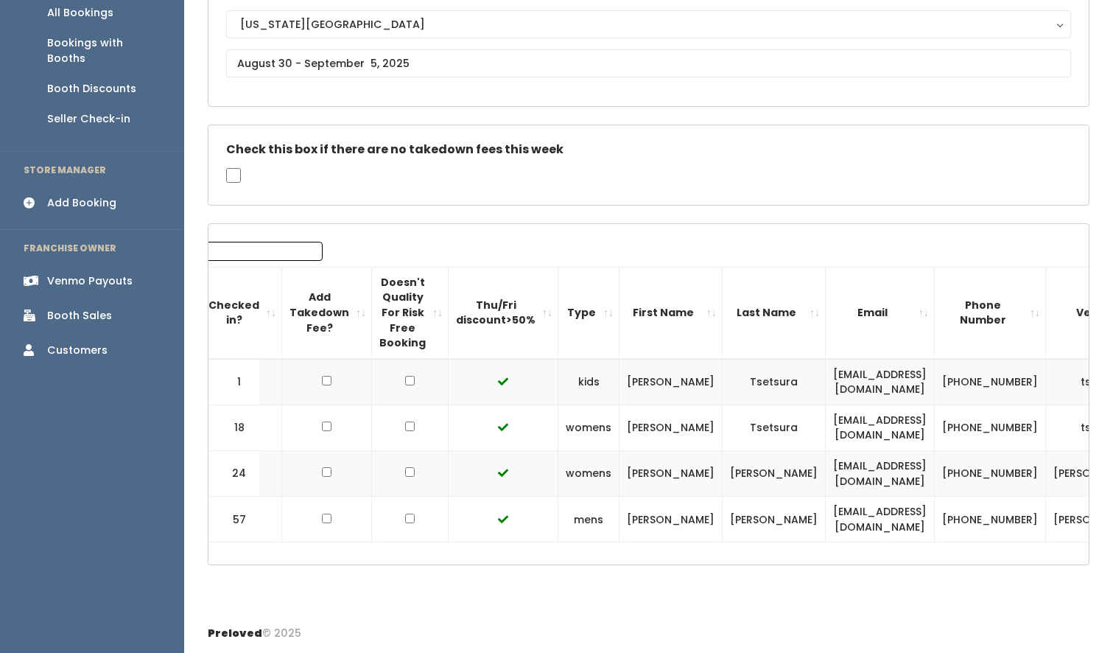
copy td "[PERSON_NAME]-2"
